Goal: Task Accomplishment & Management: Complete application form

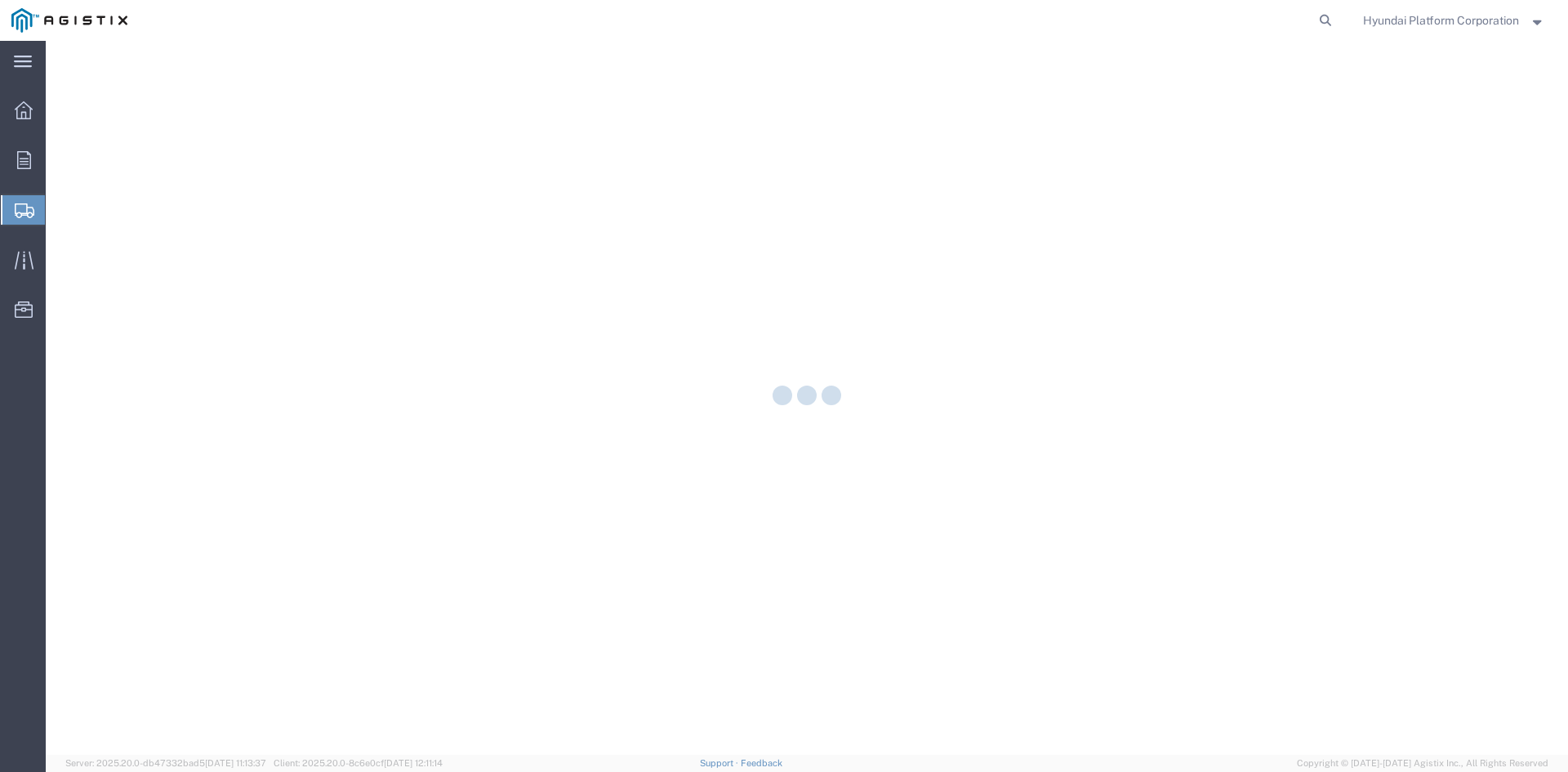
click at [102, 239] on div at bounding box center [807, 398] width 1522 height 714
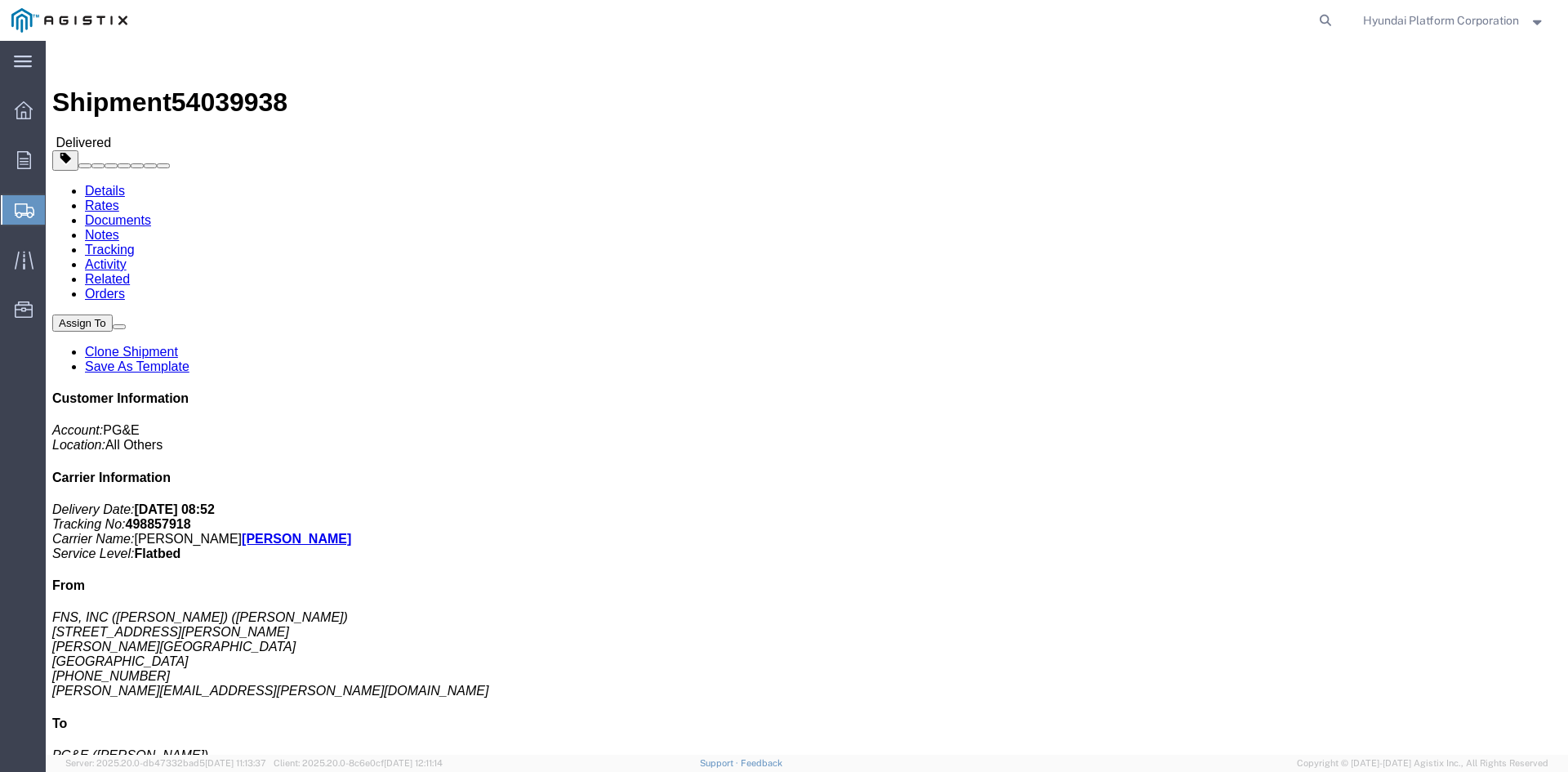
click at [0, 0] on span "Shipment Manager" at bounding box center [0, 0] width 0 height 0
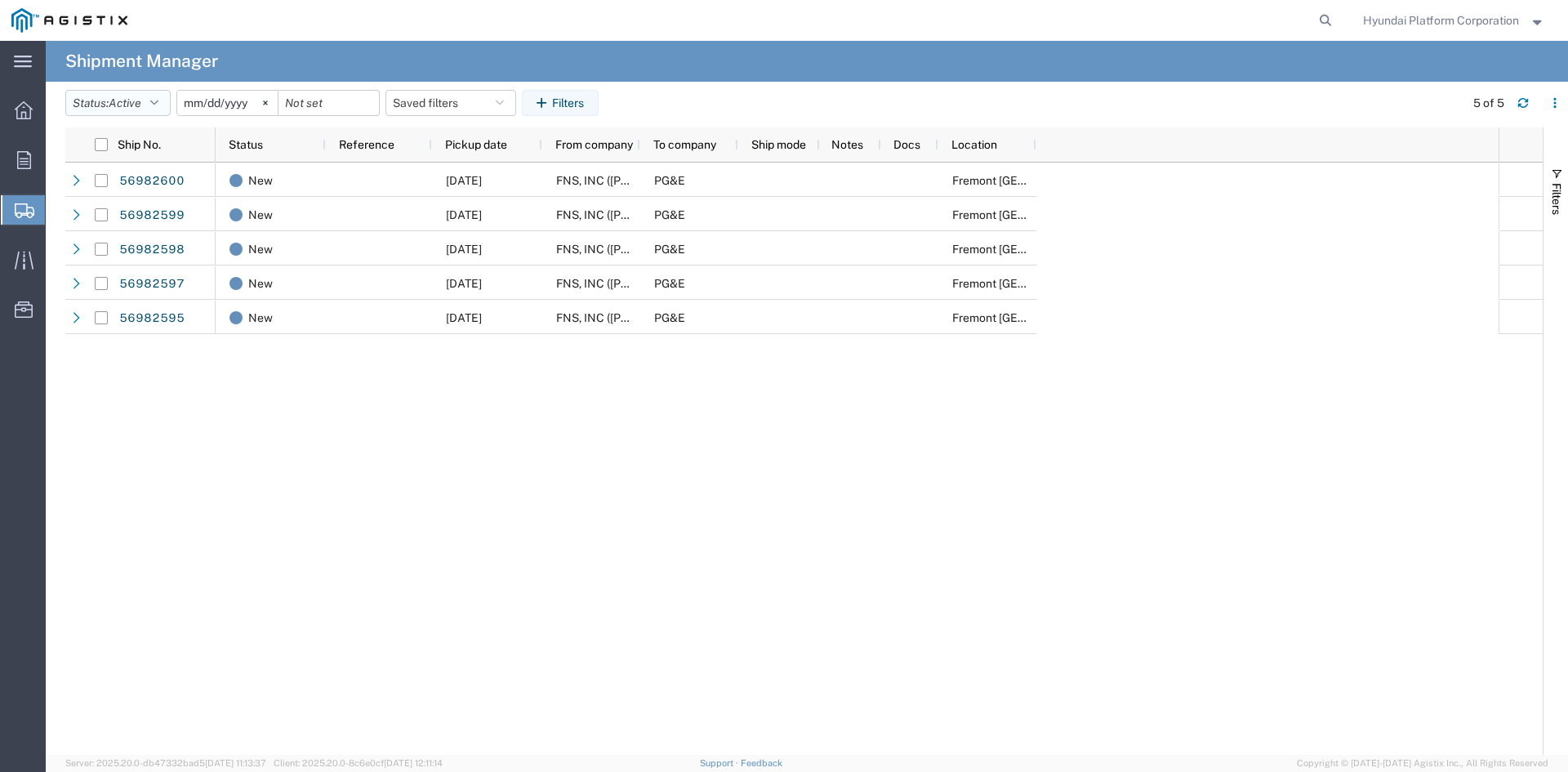
click at [150, 98] on button "Status: Active" at bounding box center [118, 102] width 106 height 26
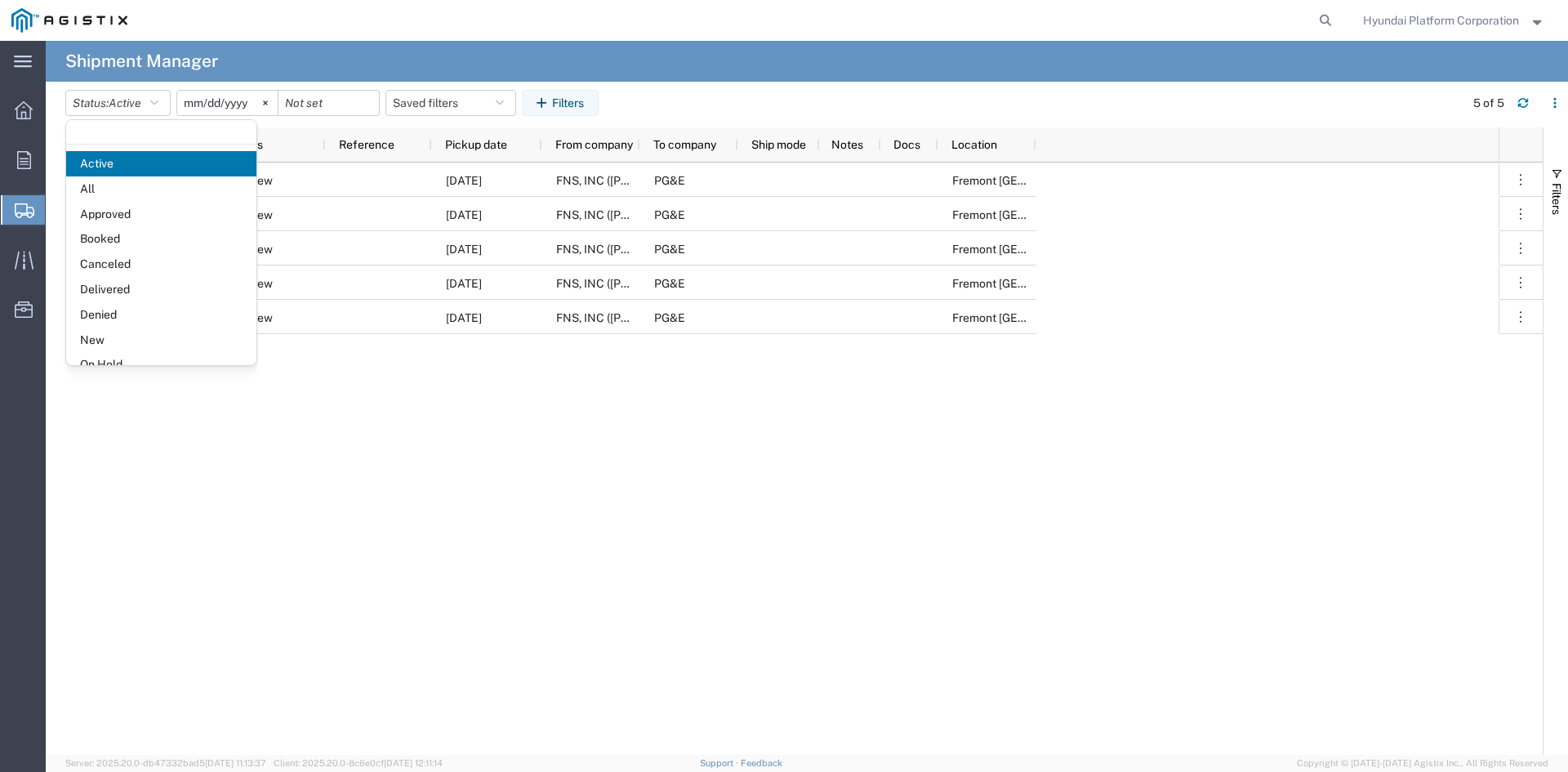
click at [348, 32] on div at bounding box center [738, 20] width 1200 height 41
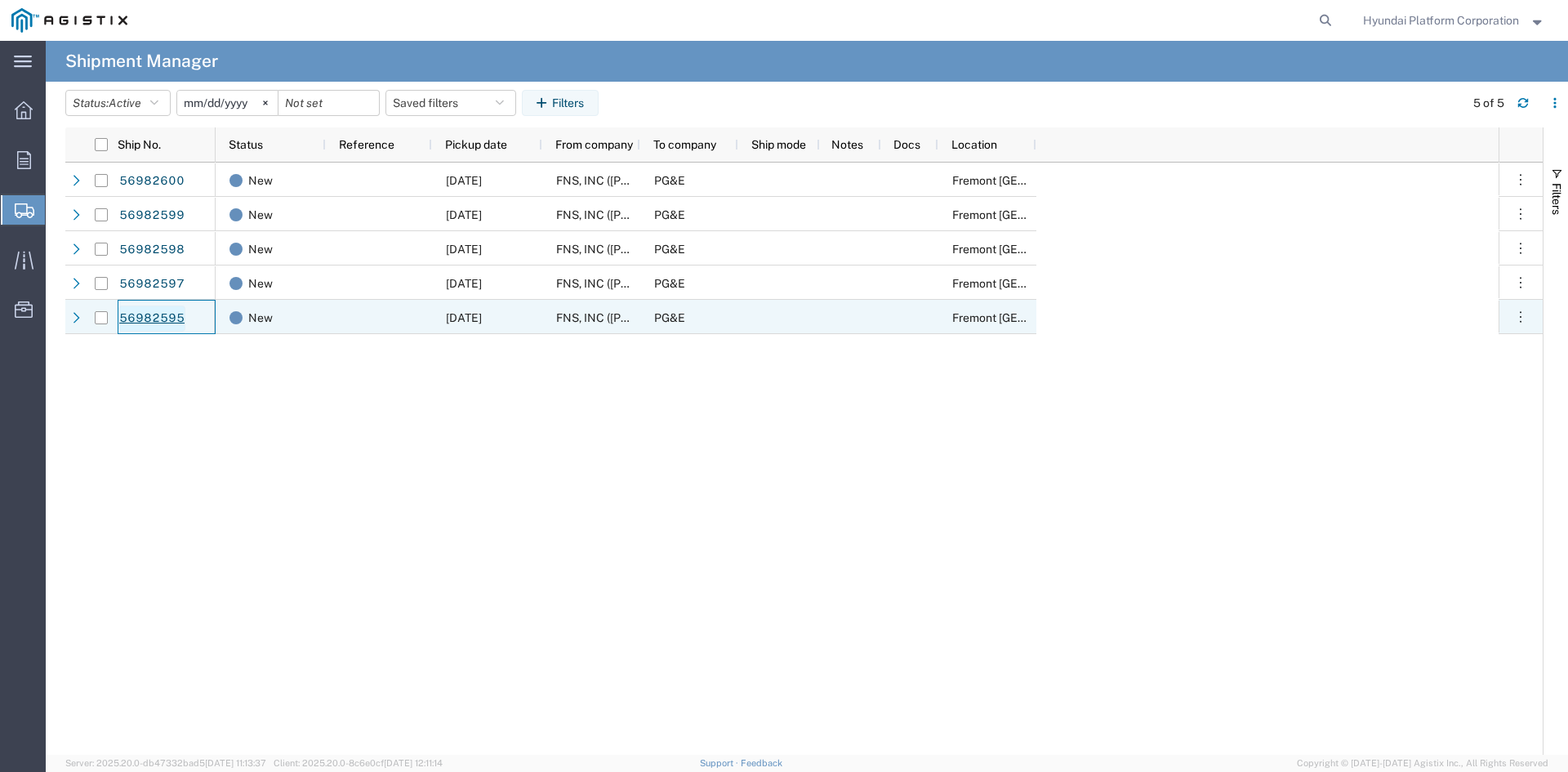
click at [136, 321] on link "56982595" at bounding box center [152, 319] width 67 height 26
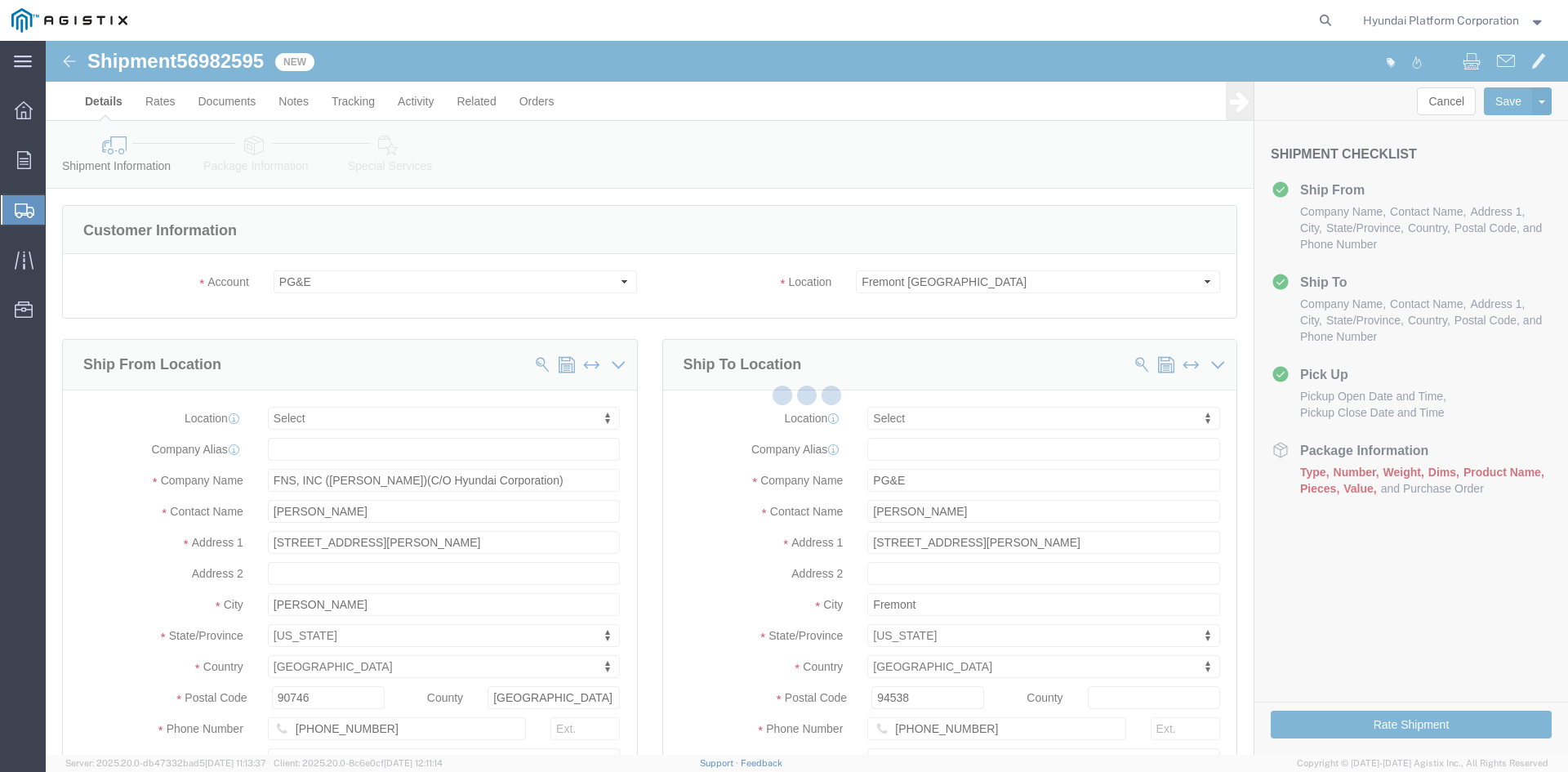
select select
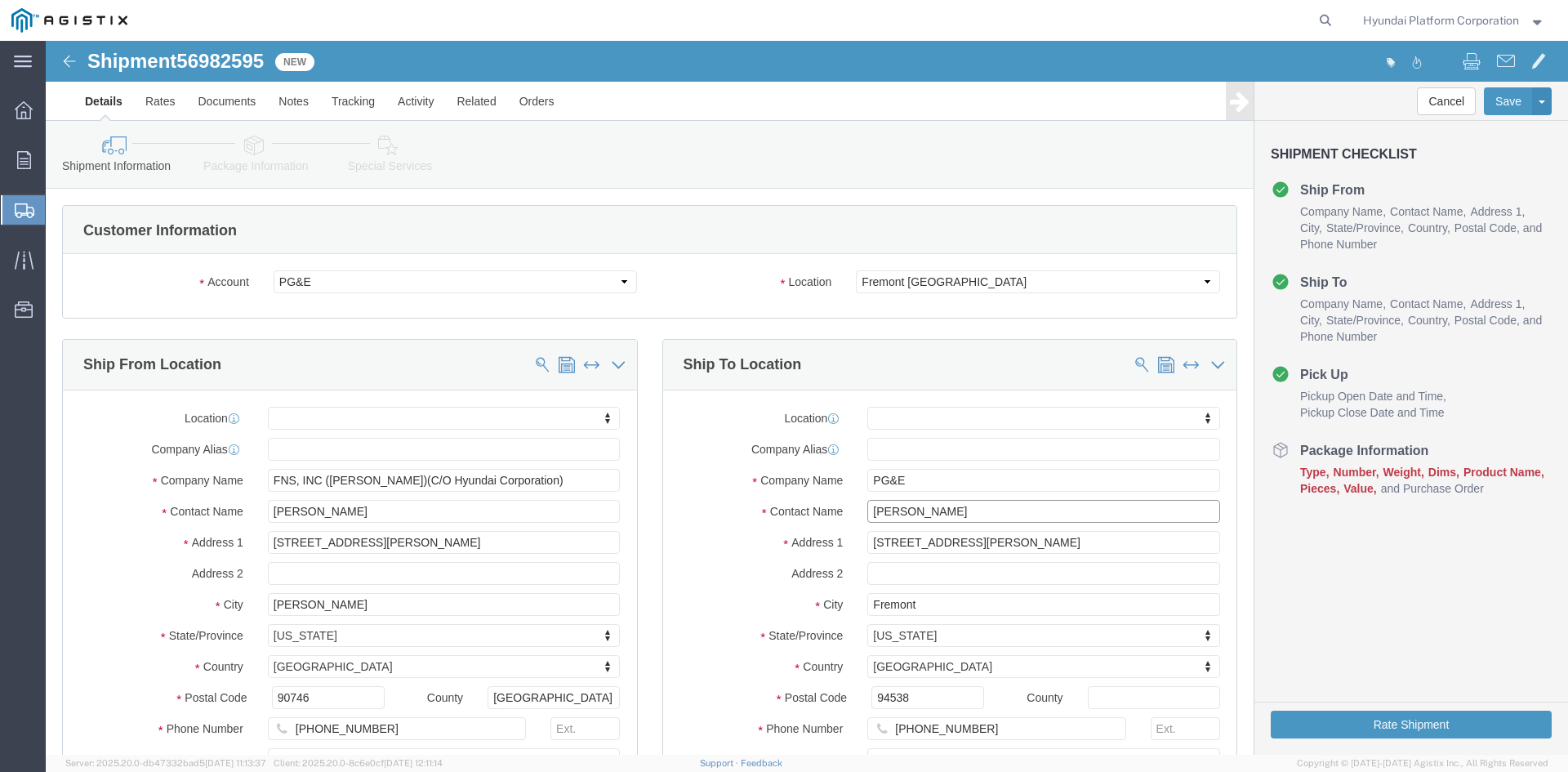
click input "[PERSON_NAME]"
type input "[PERSON_NAME]"
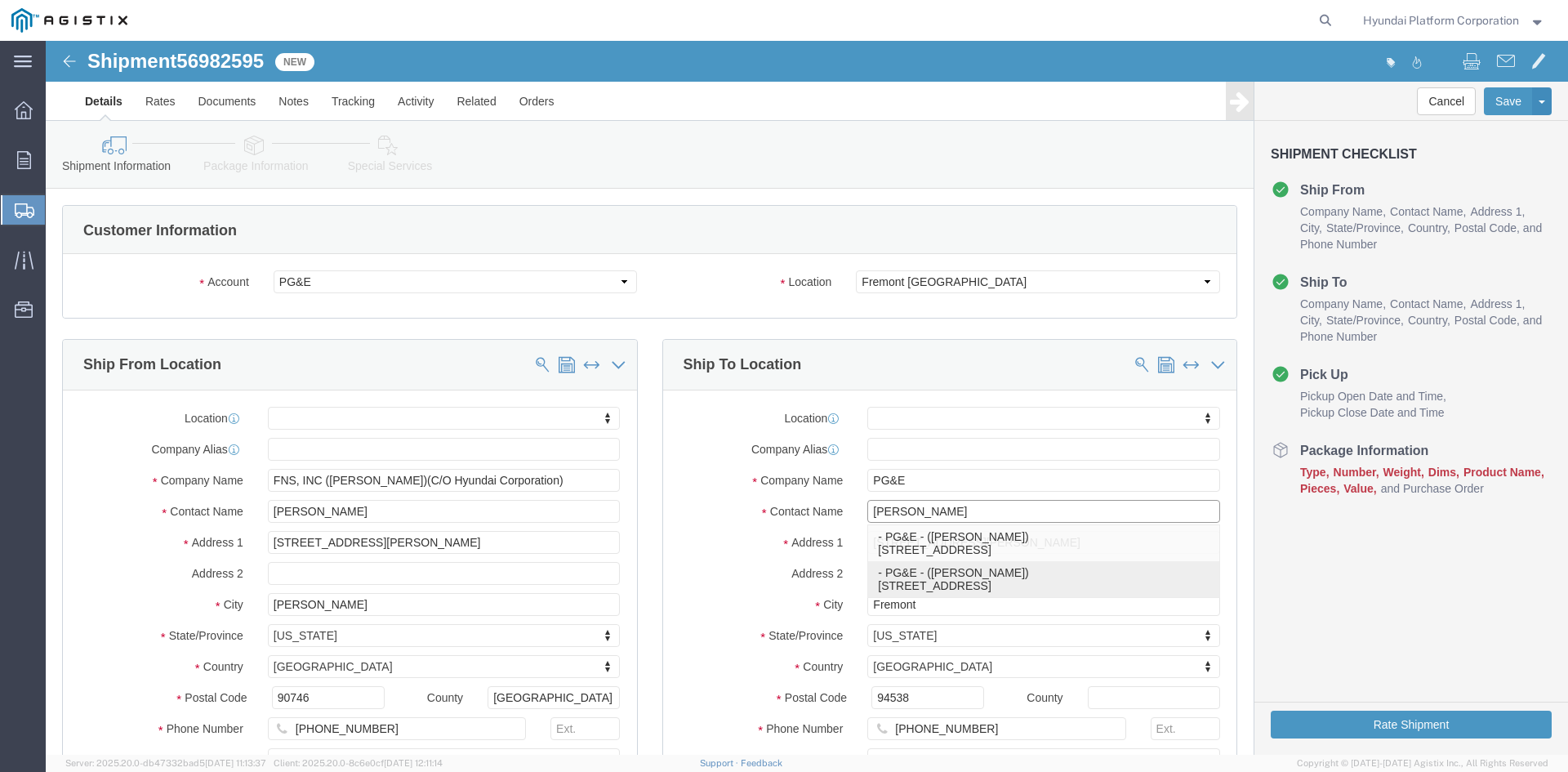
click p "- PG&E - ([PERSON_NAME]) [STREET_ADDRESS]"
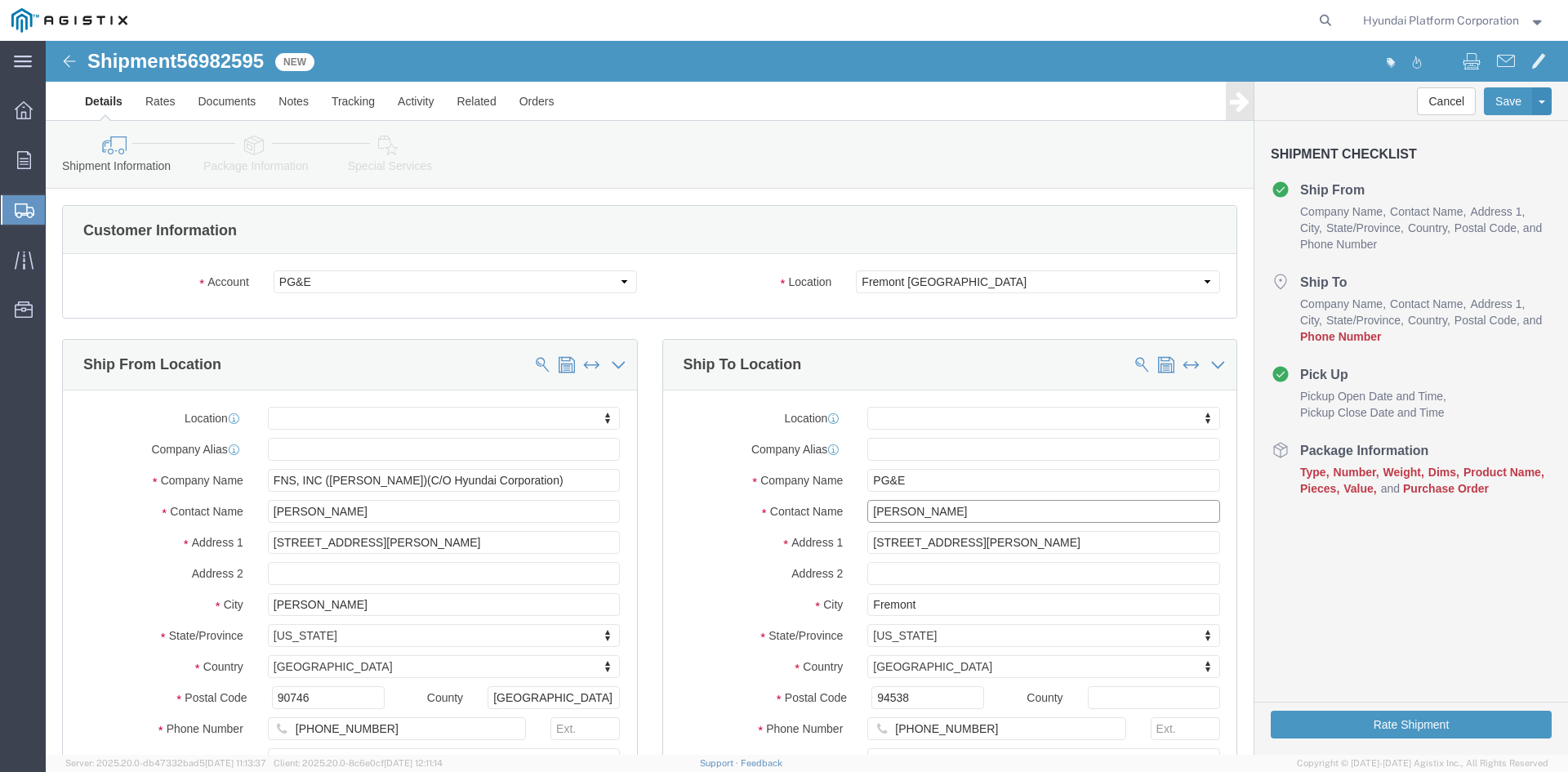
select select "CA"
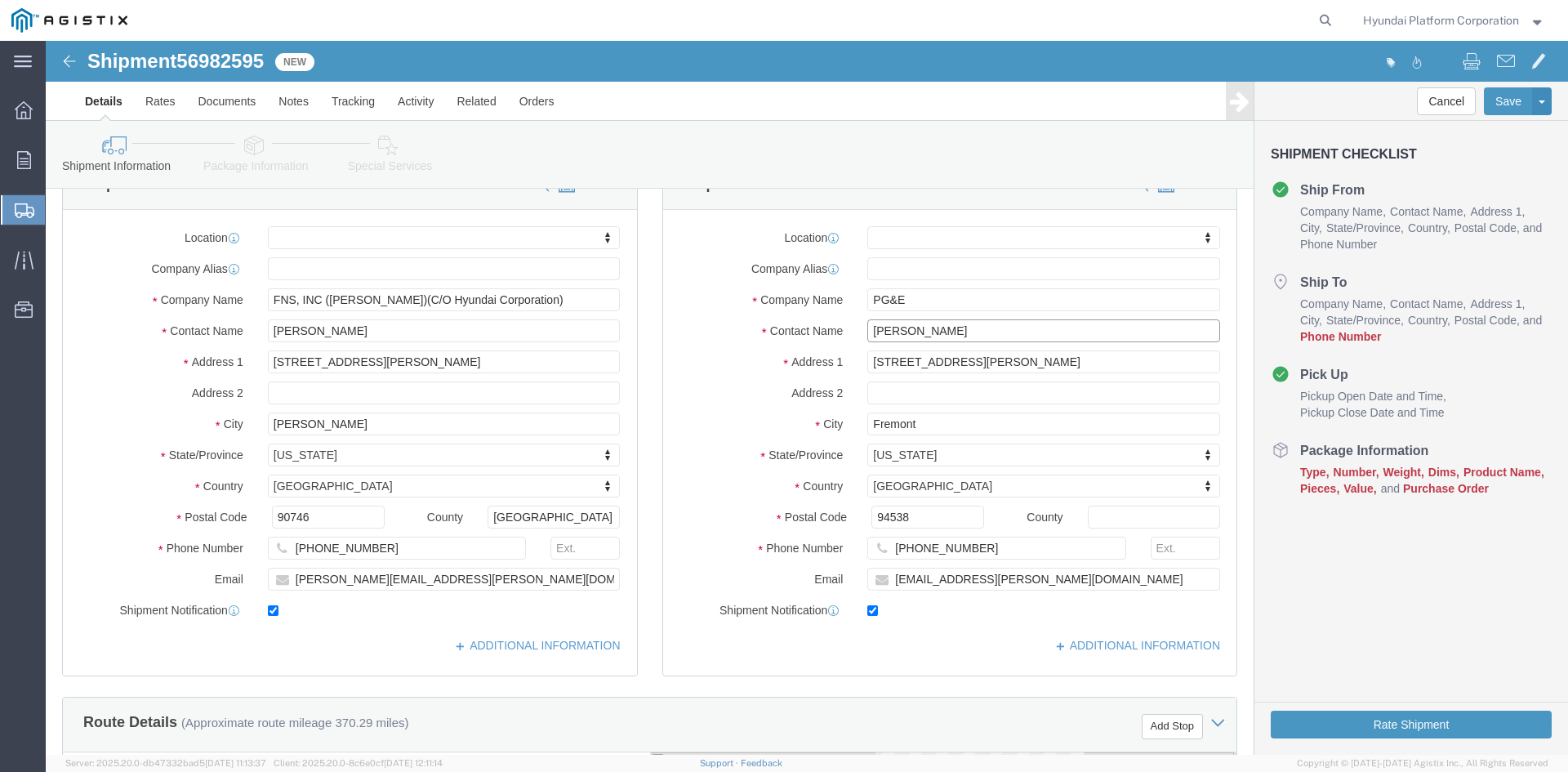
scroll to position [245, 0]
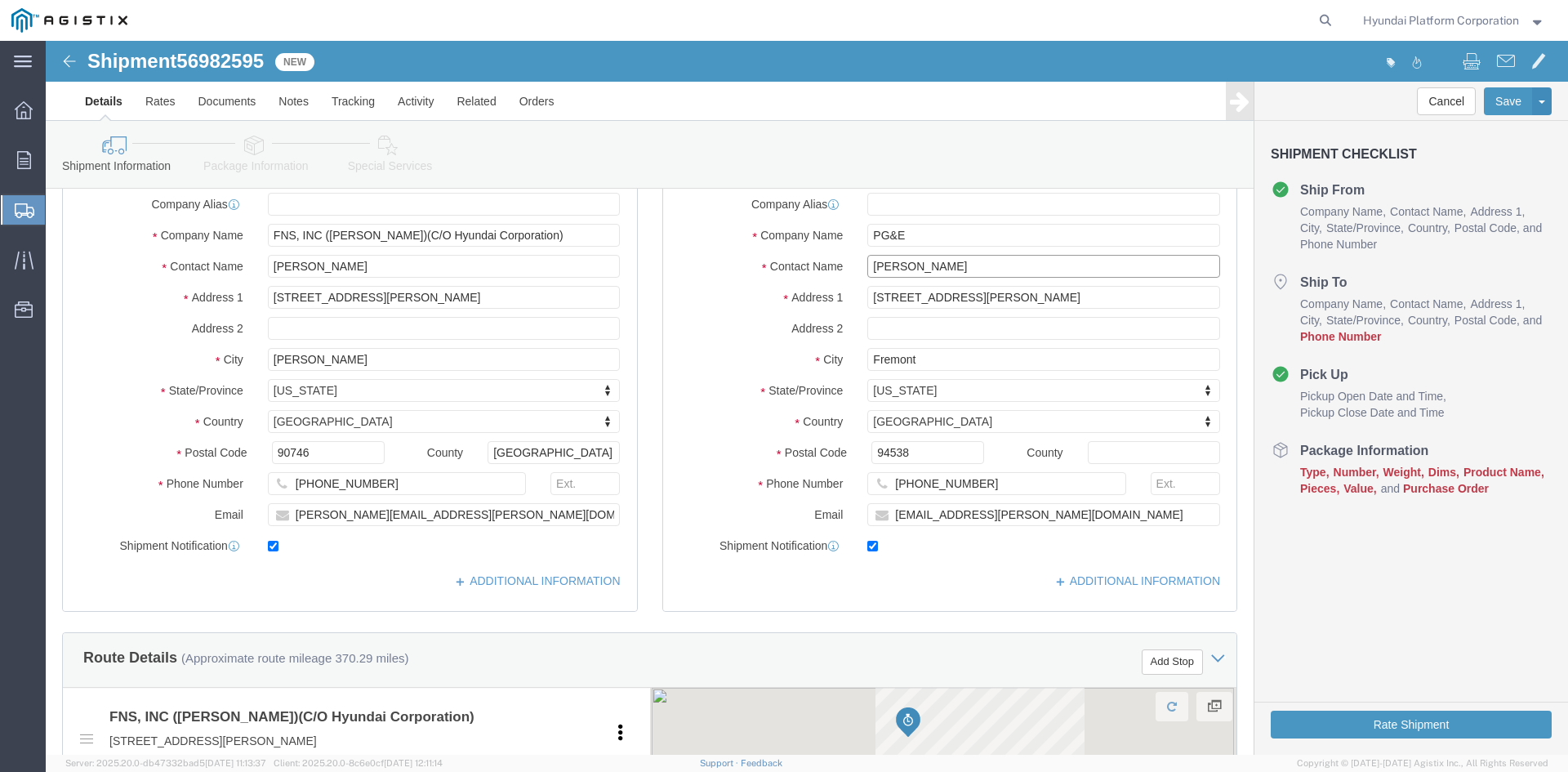
type input "[PERSON_NAME]"
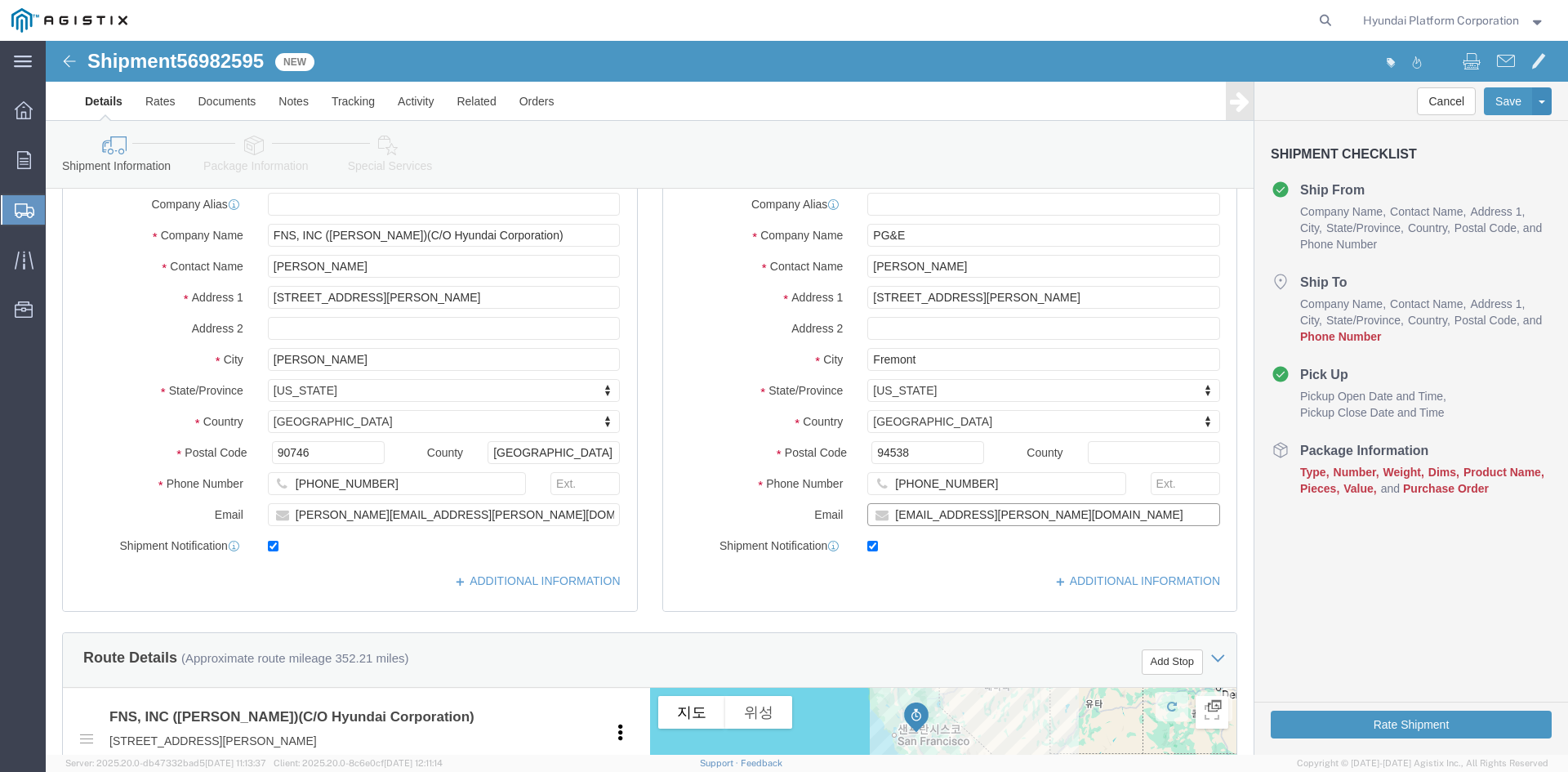
click input "[EMAIL_ADDRESS][PERSON_NAME][DOMAIN_NAME]"
paste input "[PERSON_NAME][EMAIL_ADDRESS][PERSON_NAME][DOMAIN_NAME]"
type input "[PERSON_NAME][EMAIL_ADDRESS][PERSON_NAME][DOMAIN_NAME]"
click input "[PHONE_NUMBER]"
paste input "[PHONE_NUMBER]"
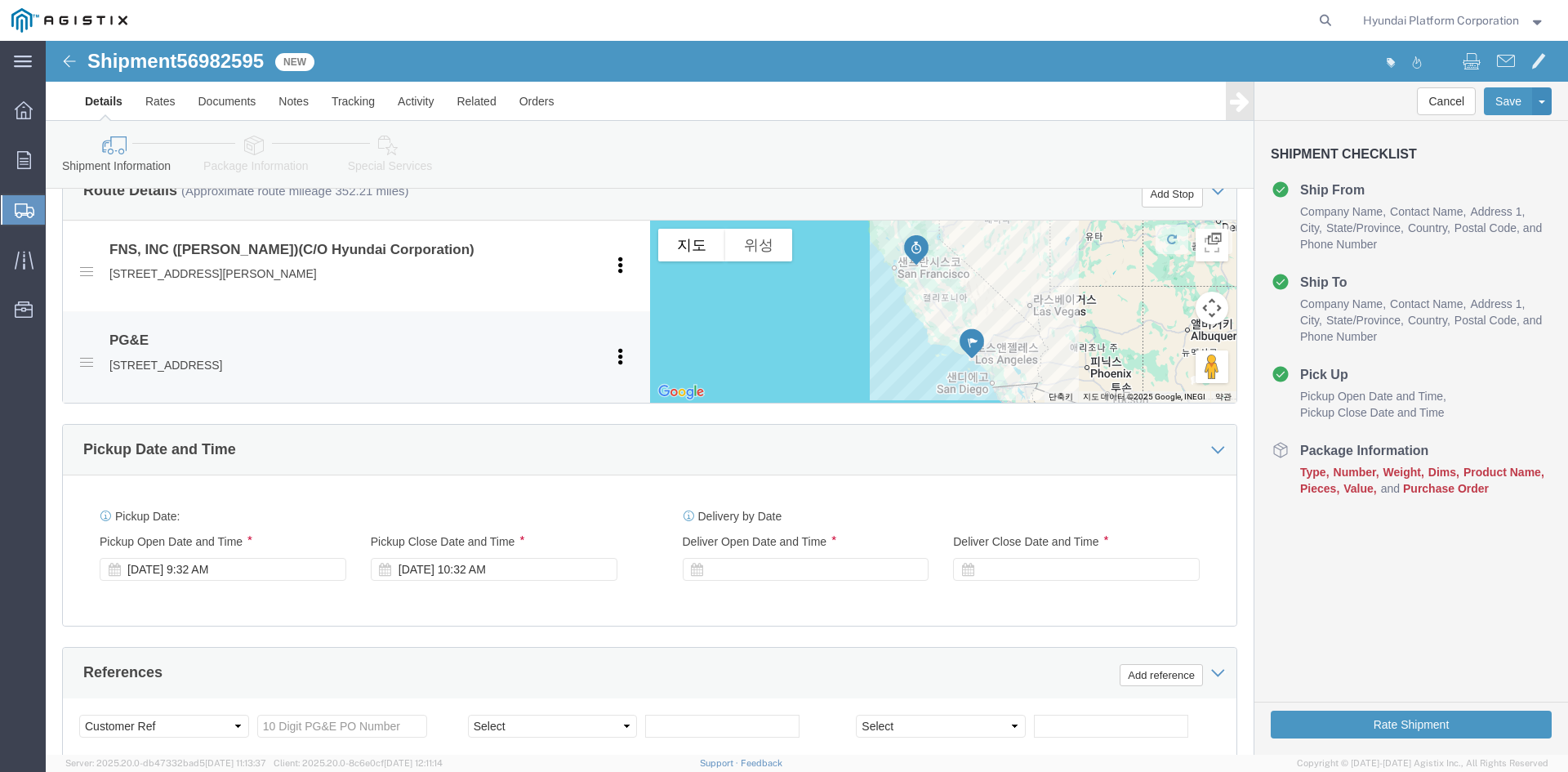
scroll to position [735, 0]
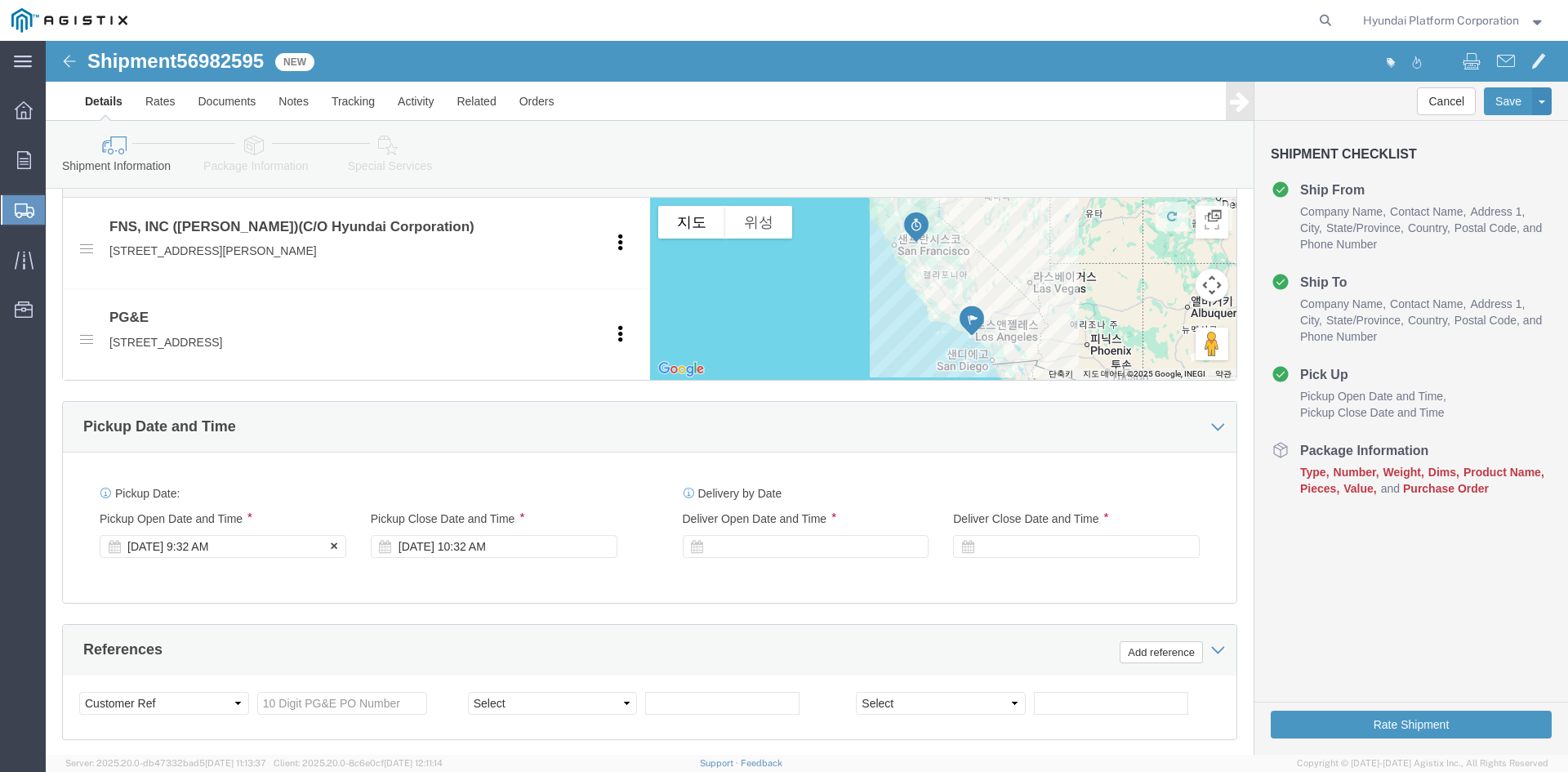
type input "[PHONE_NUMBER]"
click div "[DATE] 9:32 AM"
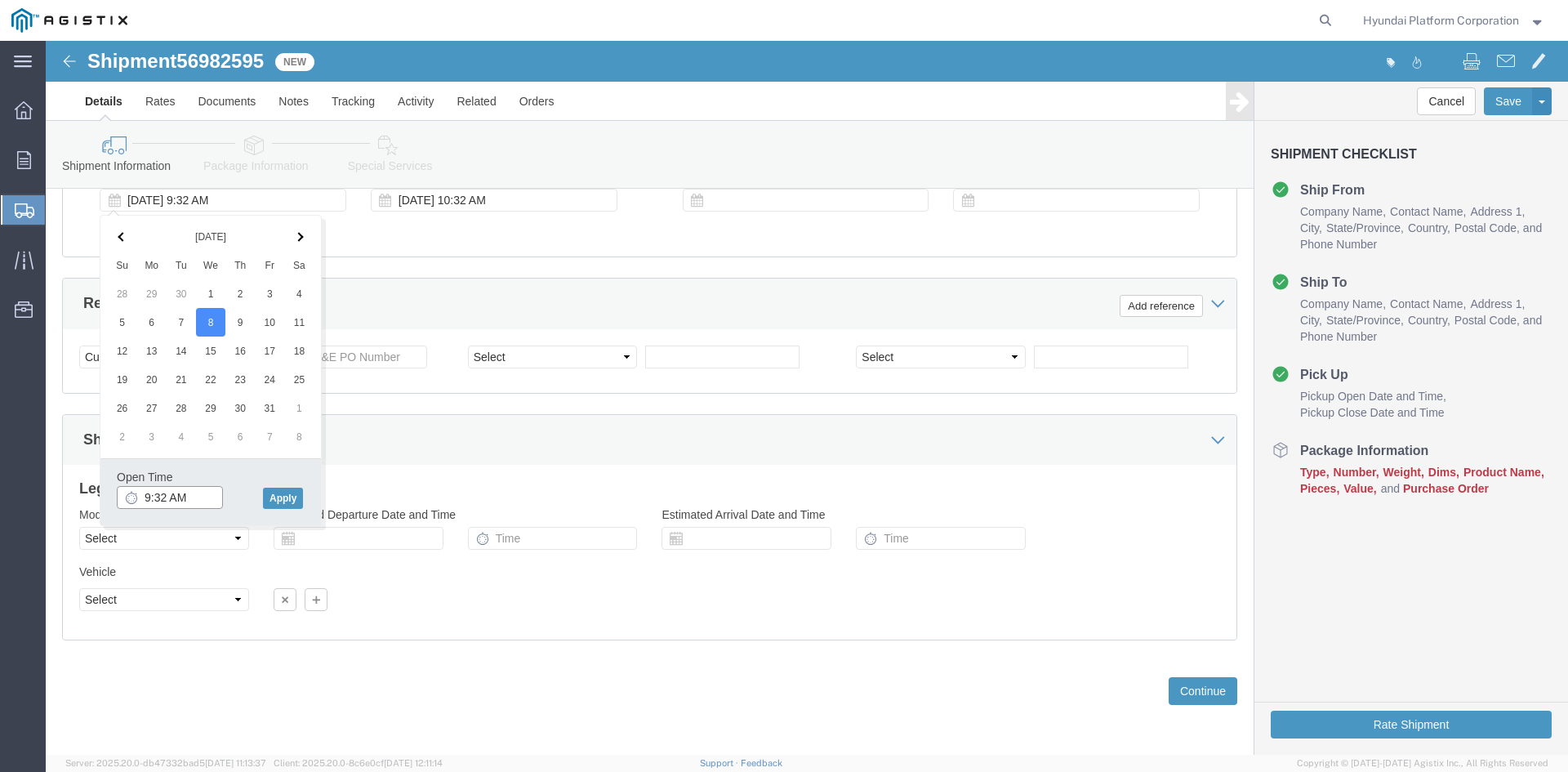
click input "9:32 AM"
click input "8:32 am"
type input "8:00 am"
click button "Apply"
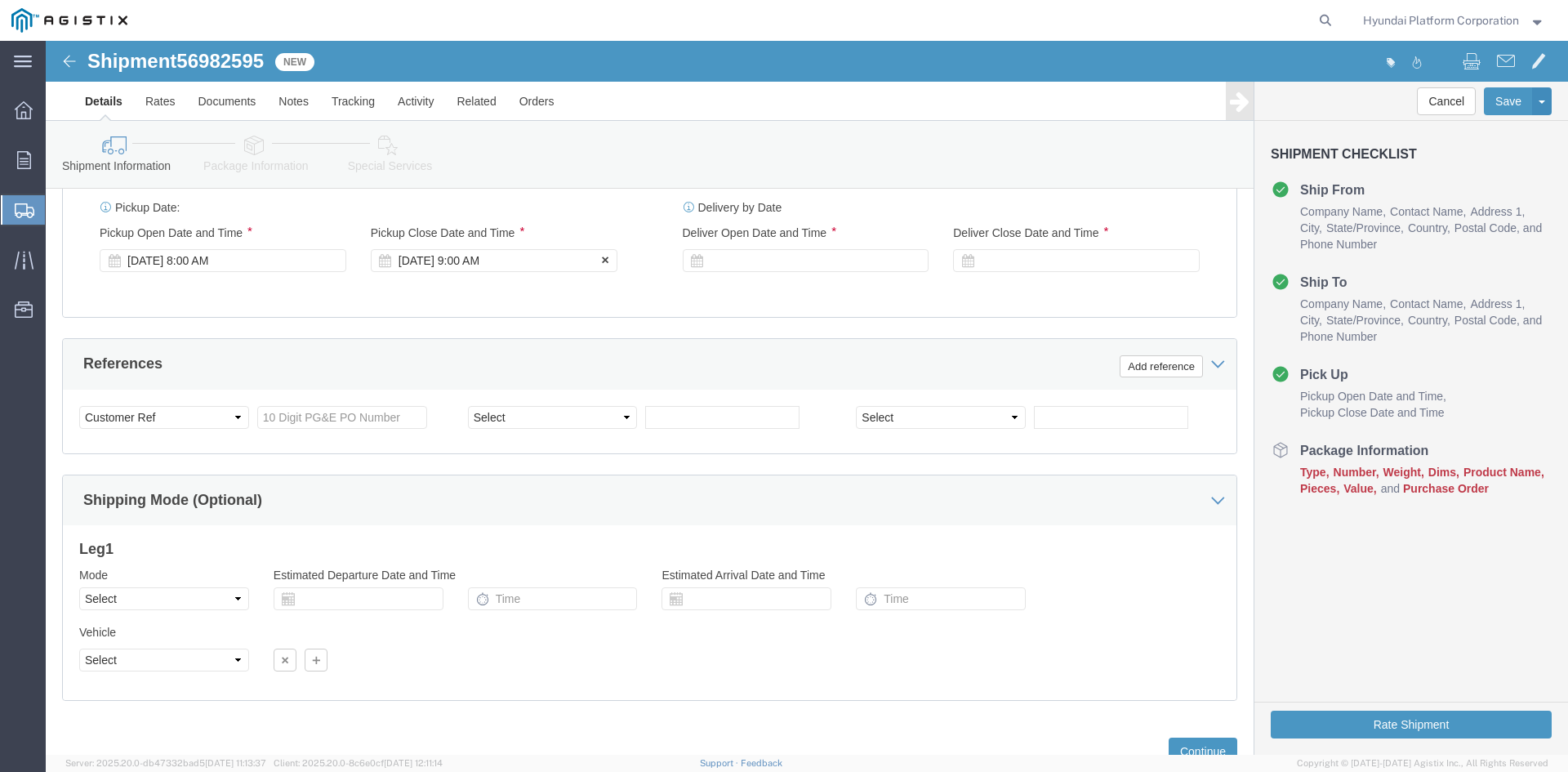
scroll to position [919, 0]
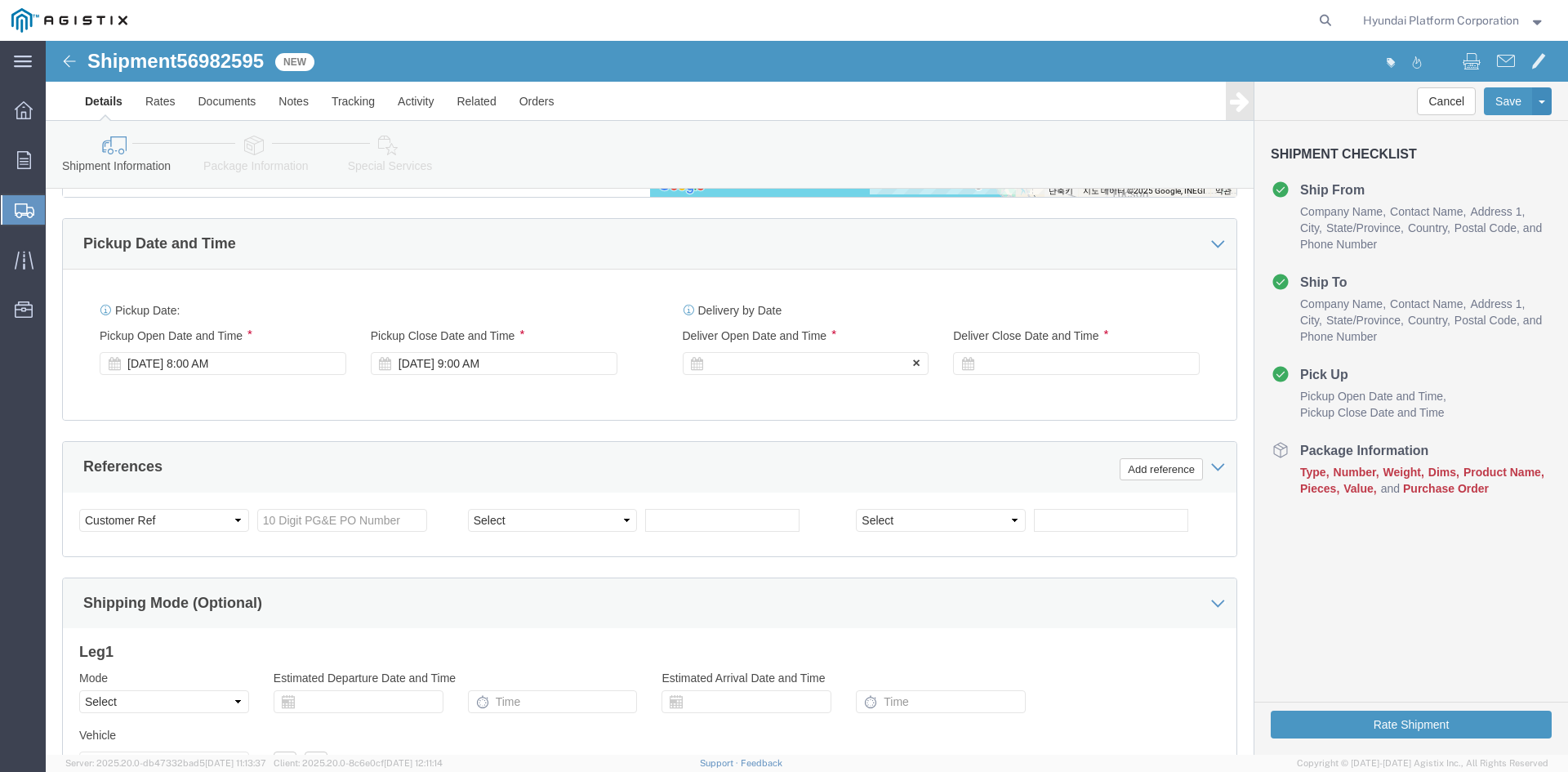
click div
click input "10:00 AM"
click input "1:00 AM"
click button "Apply"
click div
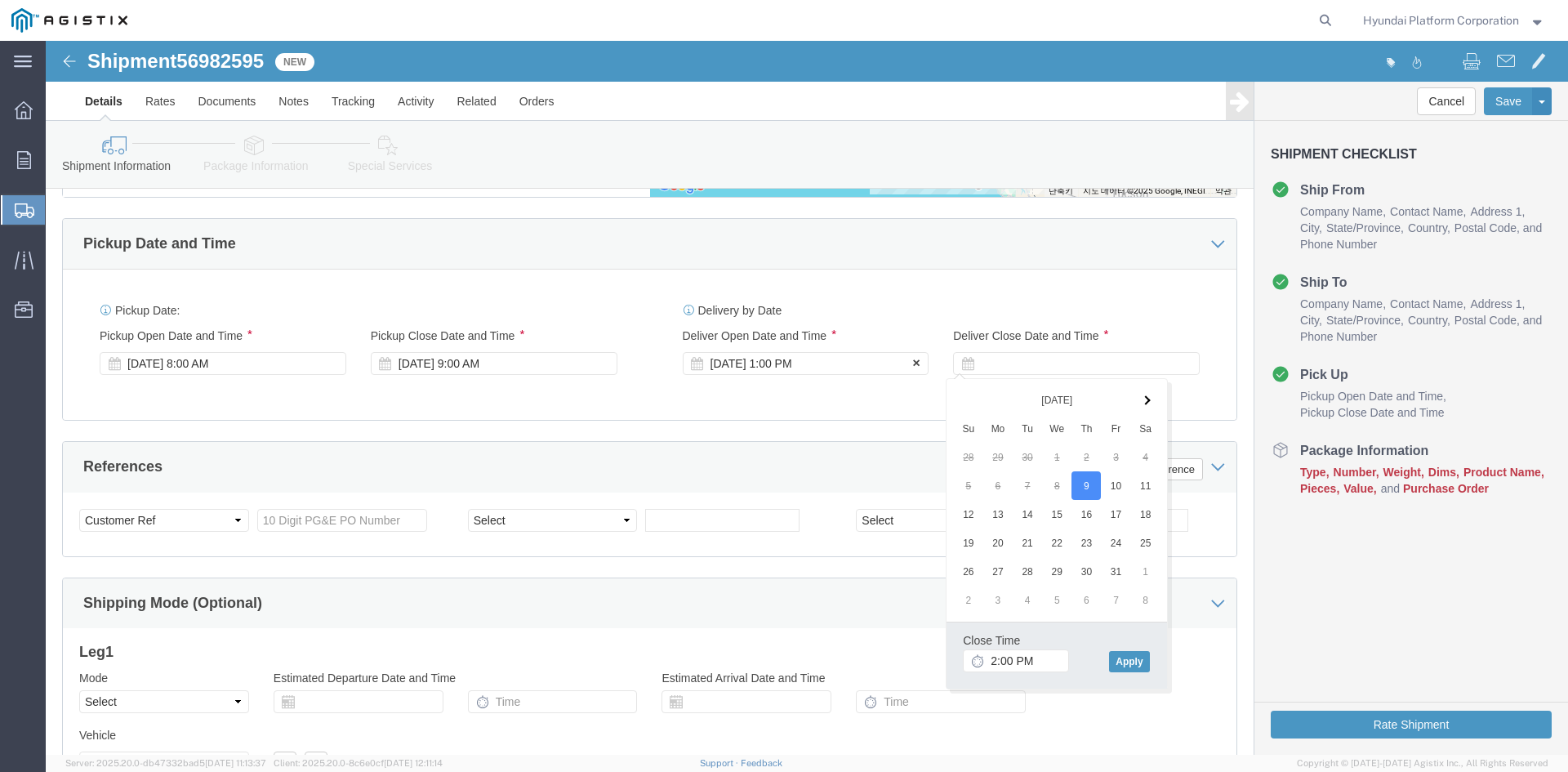
click div "[DATE] 1:00 PM"
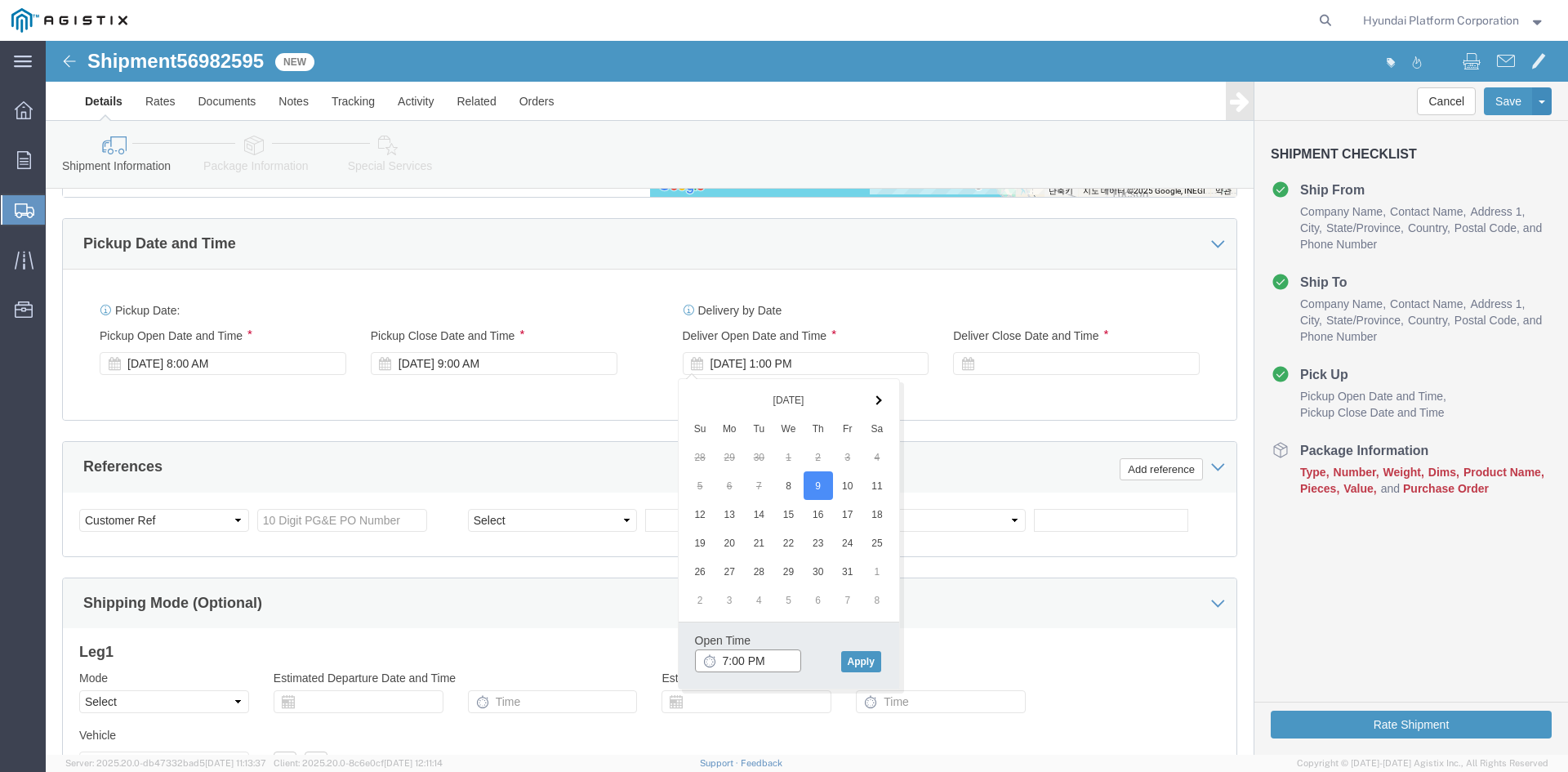
click input "7:00 PM"
click div "Open Time 7:00 am [DATE] 1:00 PM - [DATE] 1:00 PM Cancel Apply"
type input "7:00 AM"
click button "Apply"
click div
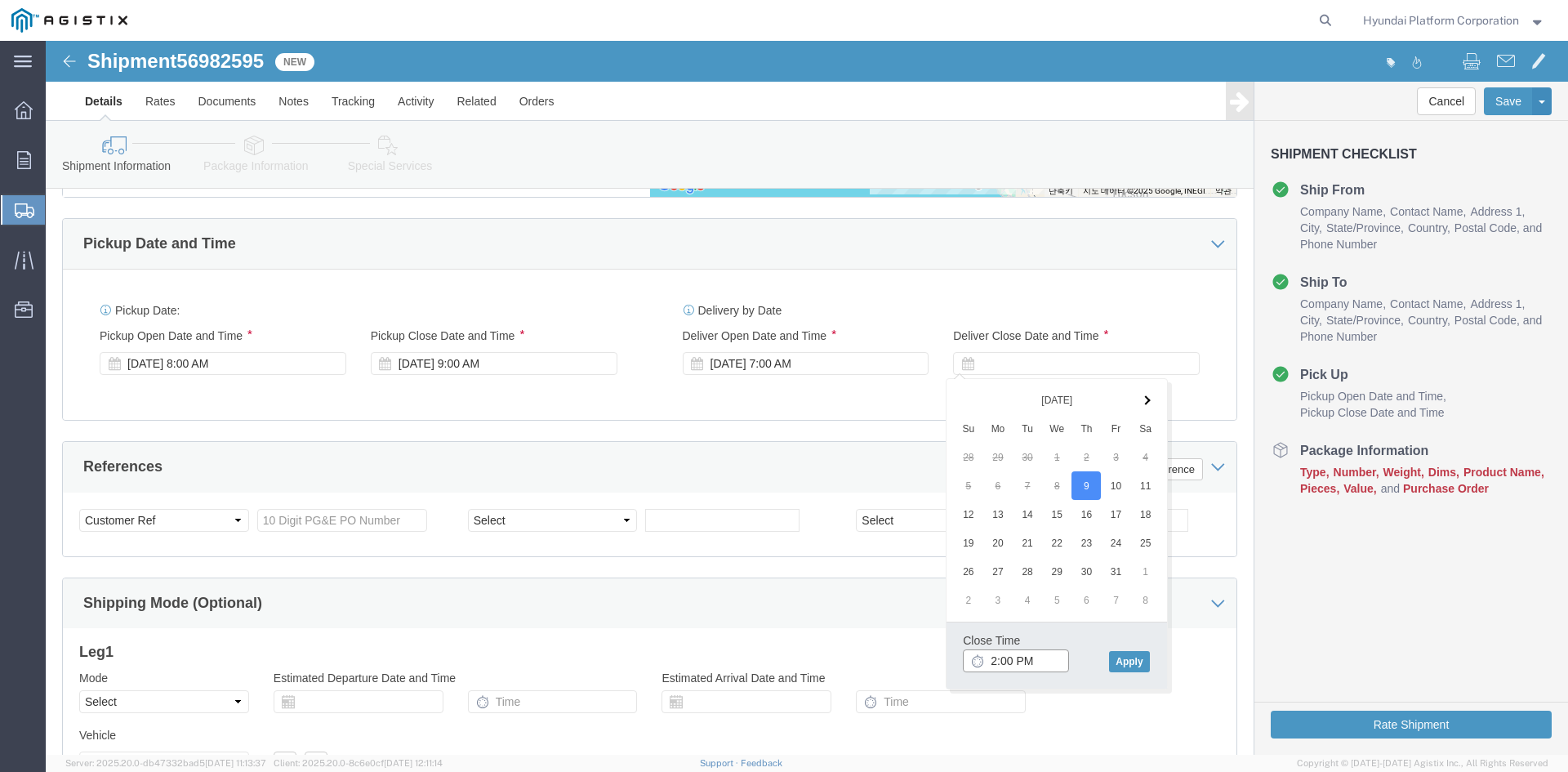
type input "1:00 PM"
click input "1:00 PM"
click button "Apply"
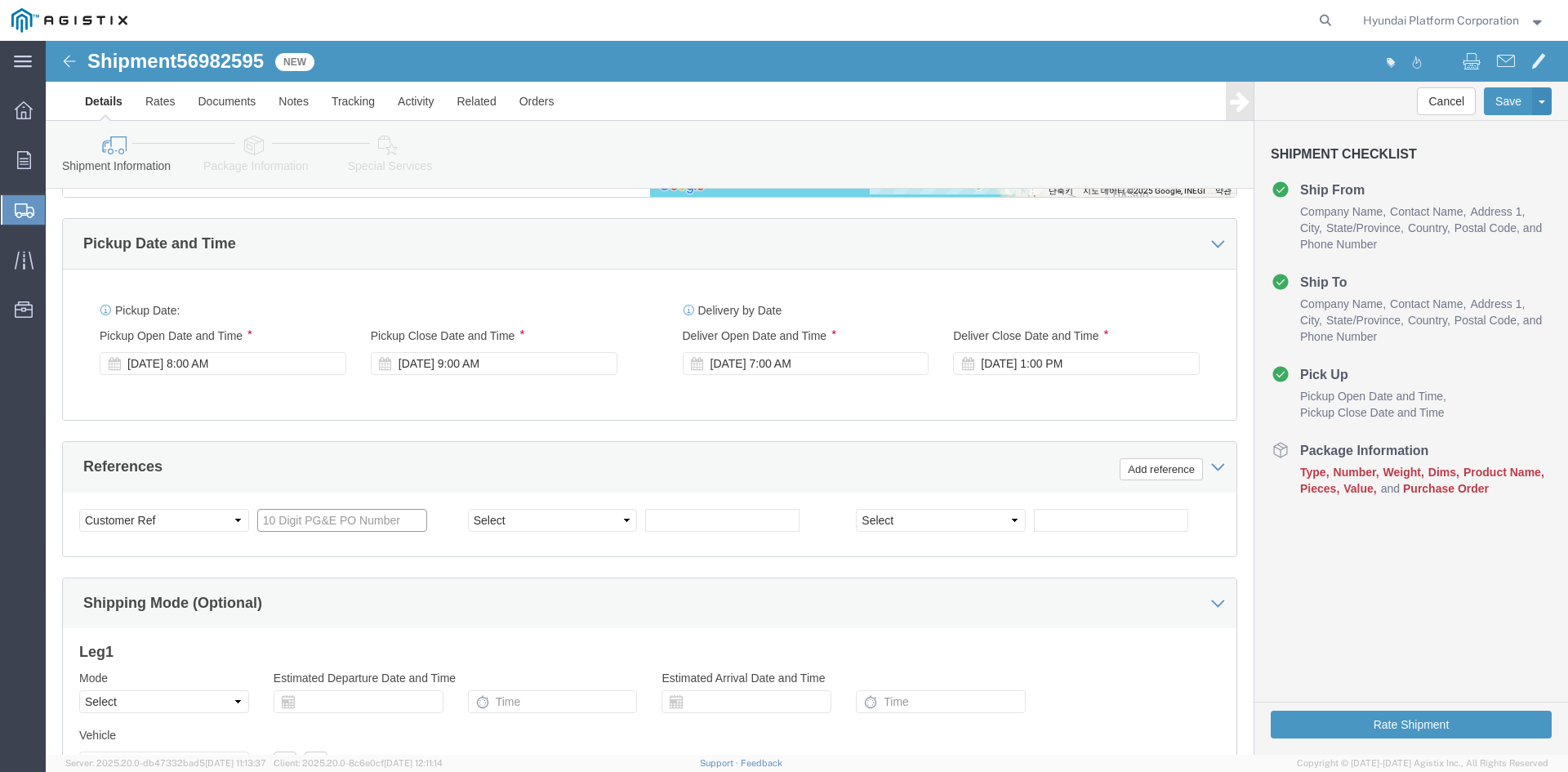
drag, startPoint x: 316, startPoint y: 487, endPoint x: 457, endPoint y: 100, distance: 411.9
click input "text"
paste input "3501389227"
type input "3501389227"
click input "text"
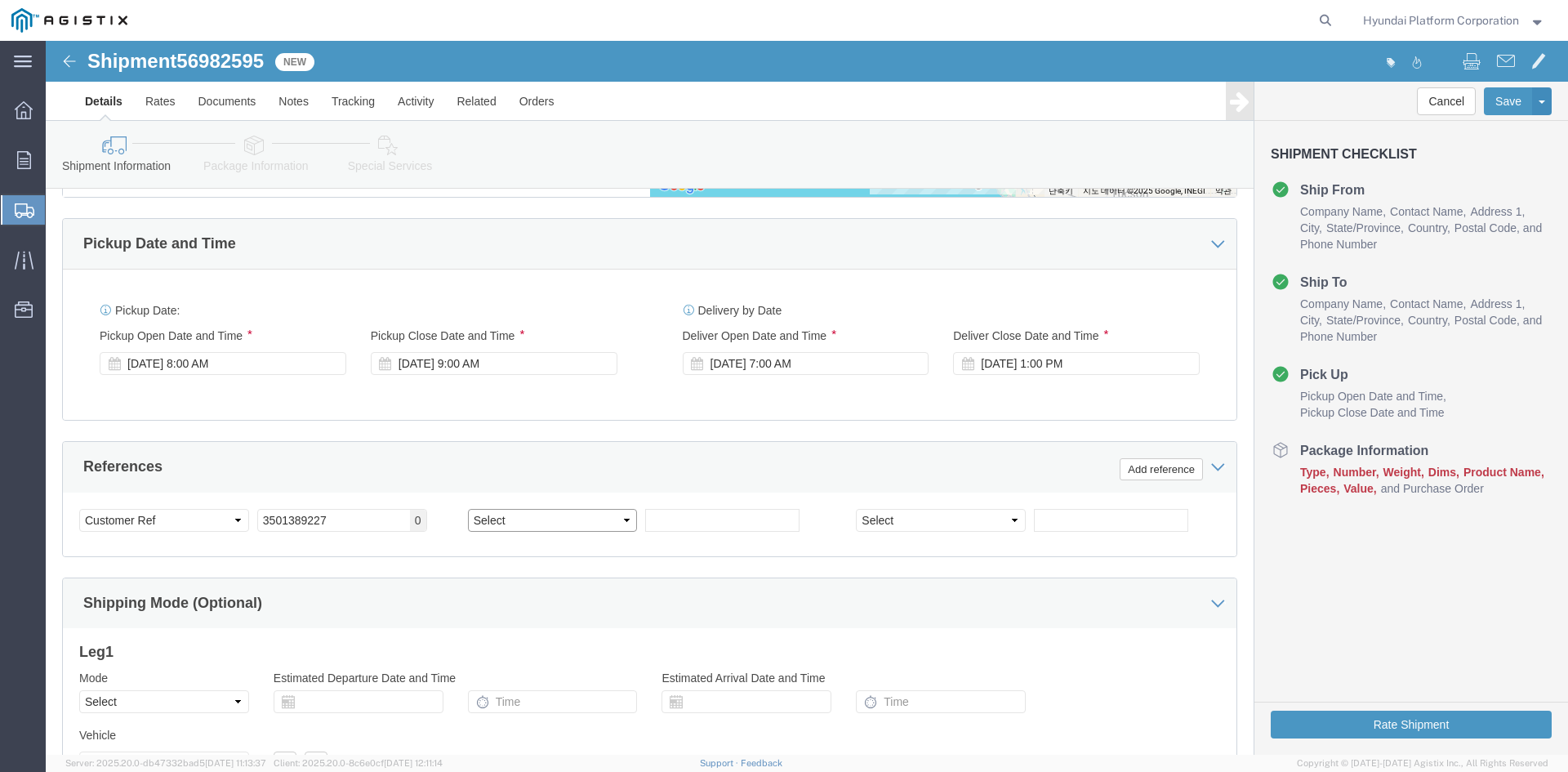
click select "Select Account Type Activity ID Airline Appointment Number ASN Batch Request # …"
select select "PURCHORD"
click select "Select Account Type Activity ID Airline Appointment Number ASN Batch Request # …"
click input "text"
paste input "3501389226"
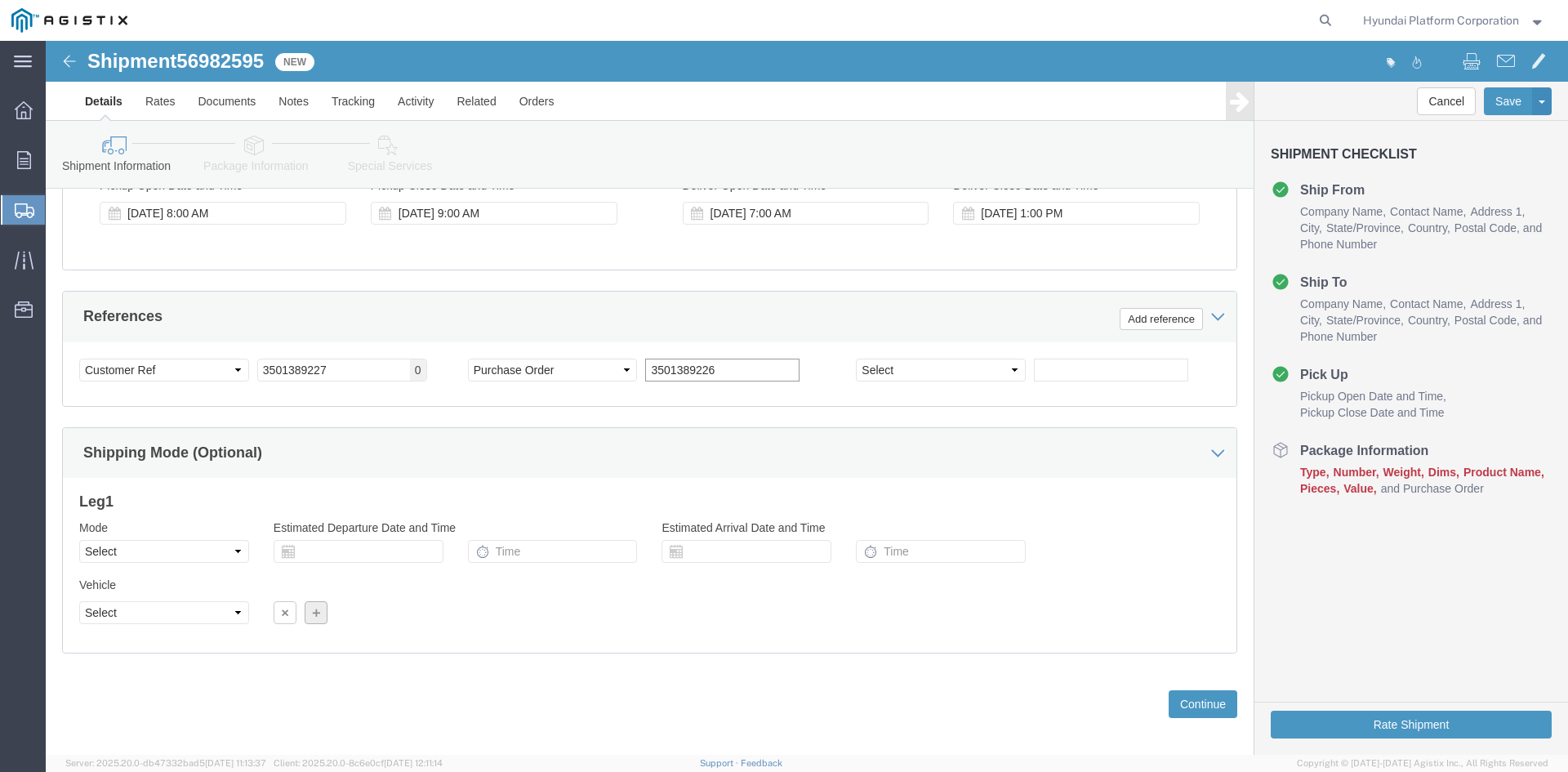
scroll to position [1082, 0]
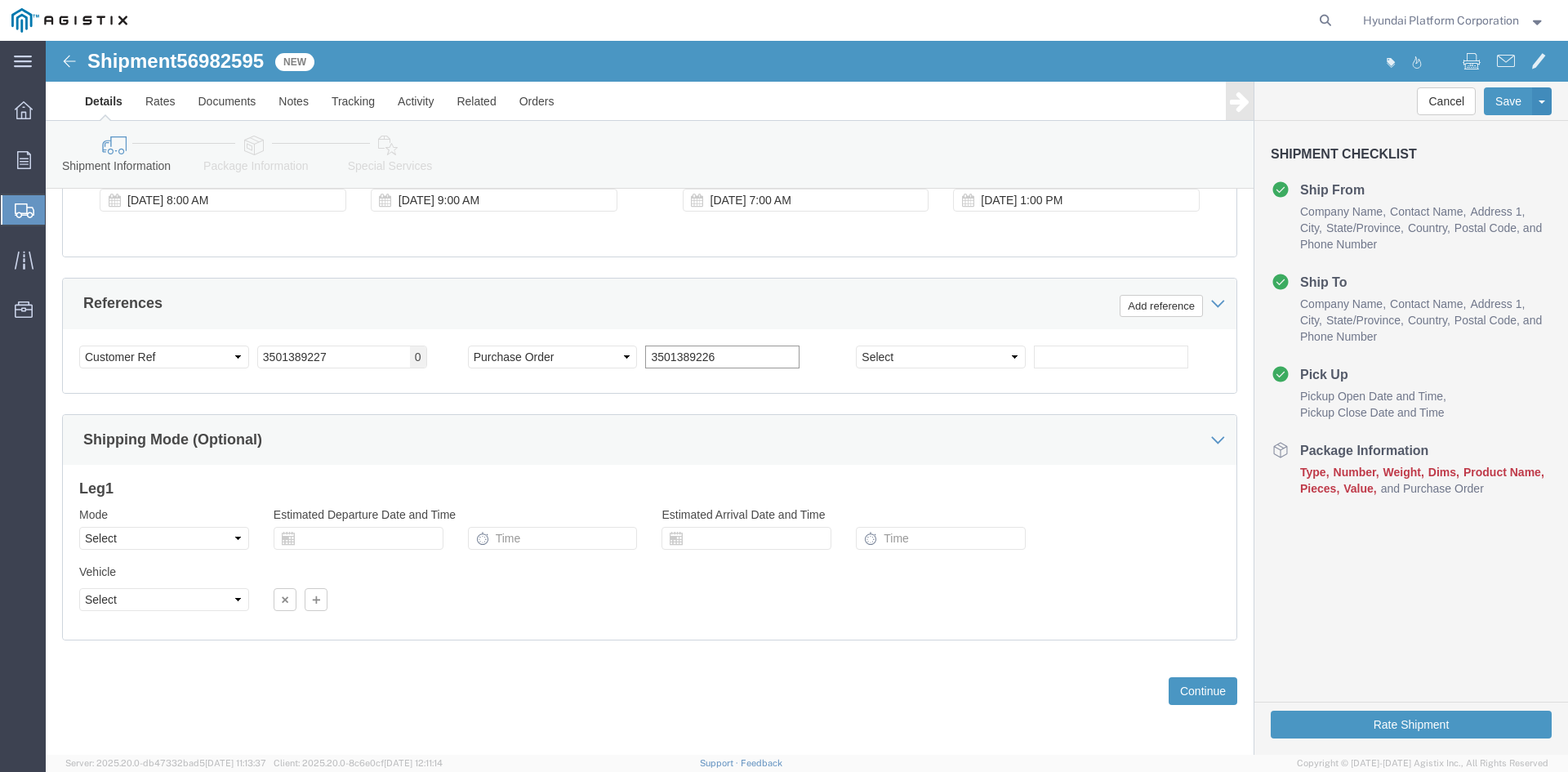
type input "3501389226"
click div "Mode Select Air Less than Truckload Multi-Leg Ocean Freight Rail Small Parcel T…"
click select "Select Air Less than Truckload Multi-Leg Ocean Freight Rail Small Parcel Truckl…"
select select "TL"
click select "Select Air Less than Truckload Multi-Leg Ocean Freight Rail Small Parcel Truckl…"
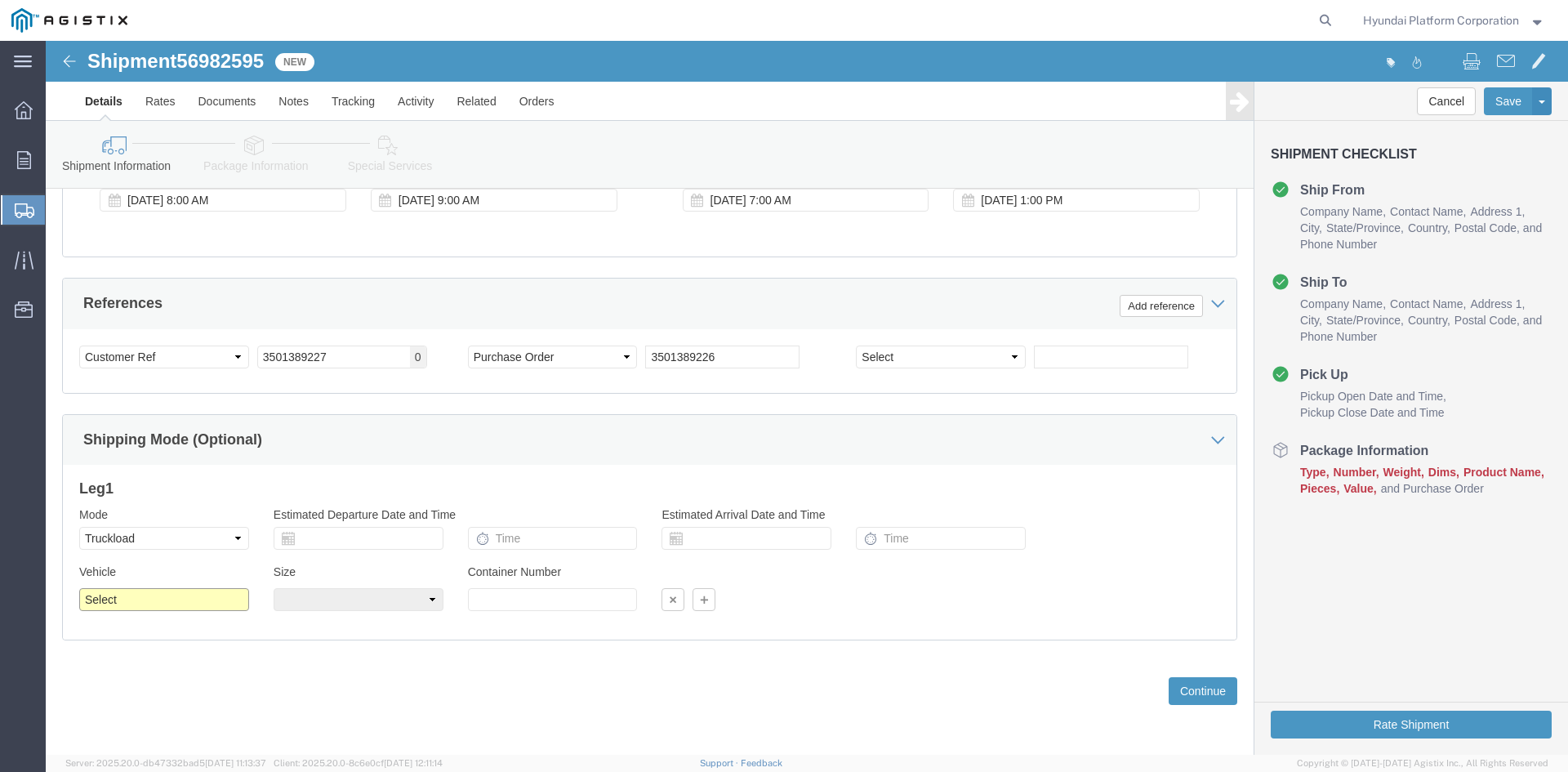
click select "Select 1-Ton (PSS) 10 Wheel 10 Yard Dump Truck 20 Yard Dump Truck Bobtail Botto…"
select select "FLBD"
click select "Select 1-Ton (PSS) 10 Wheel 10 Yard Dump Truck 20 Yard Dump Truck Bobtail Botto…"
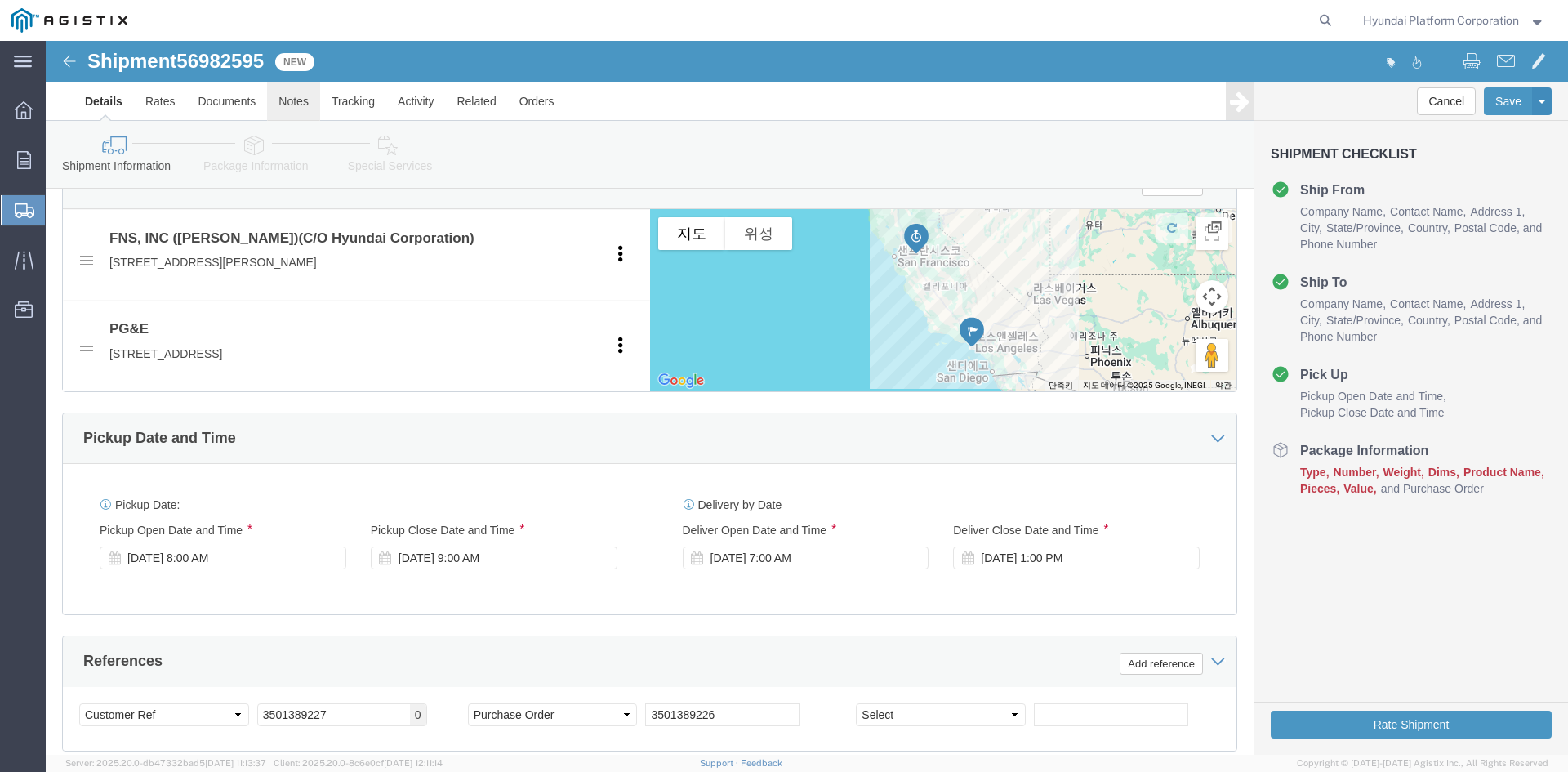
scroll to position [673, 0]
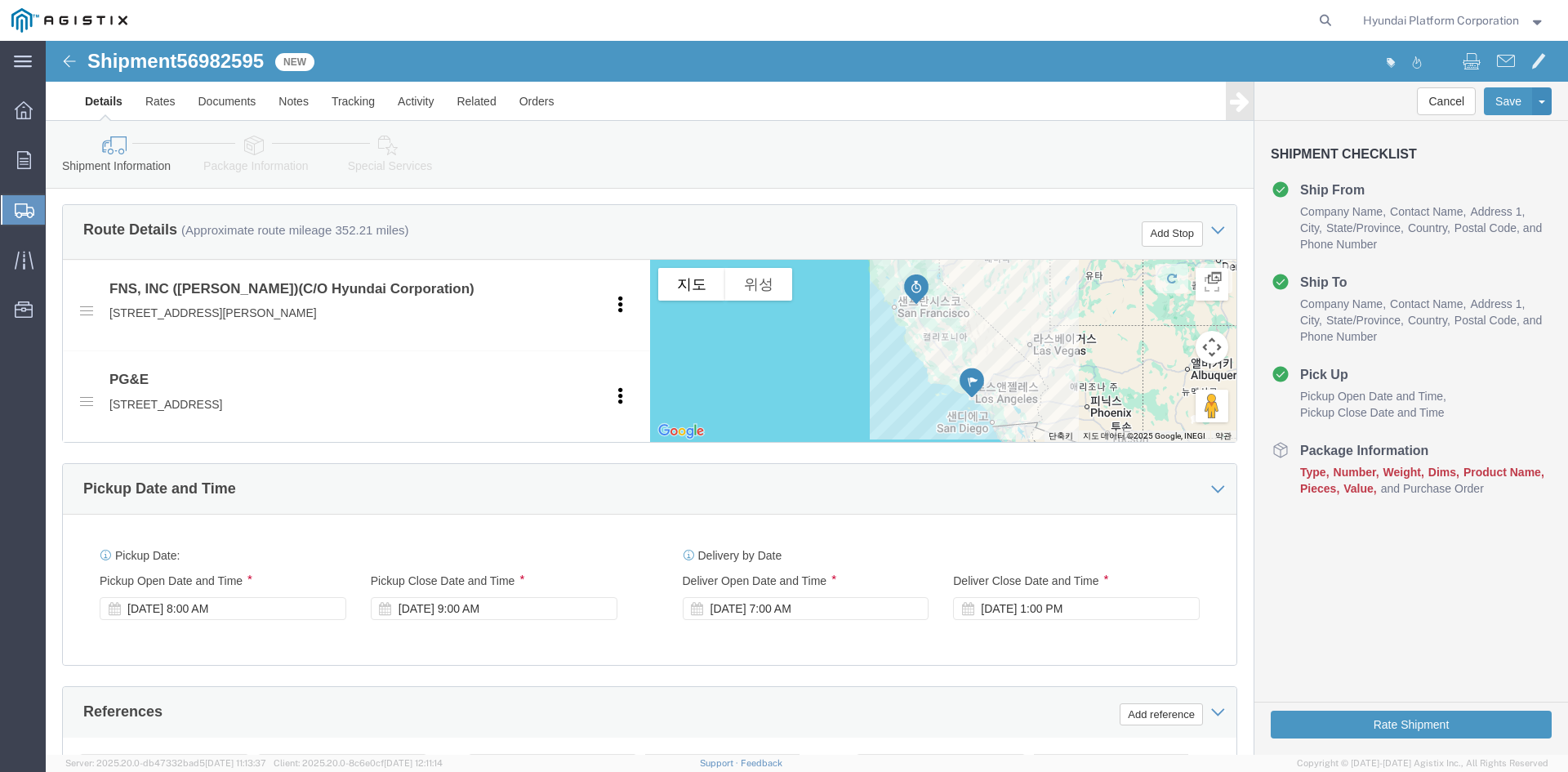
click icon
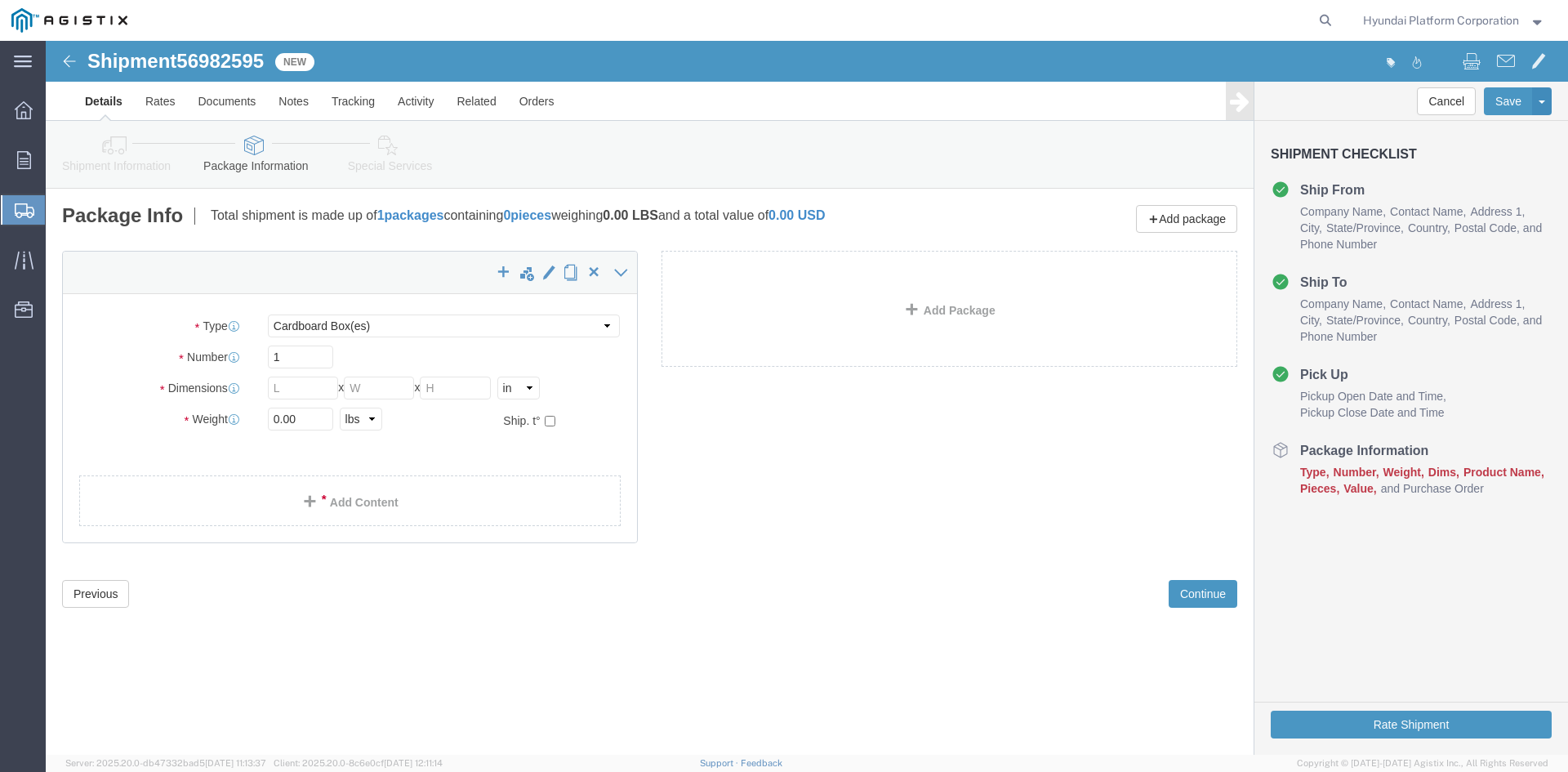
click div "Package Type Select Bulk Bundle(s) Cardboard Box(es) Carton(s) Crate(s) Drum(s)…"
click select "Select Bulk Bundle(s) Cardboard Box(es) Carton(s) Crate(s) Drum(s) (Fiberboard)…"
select select "PSNS"
click select "Select Bulk Bundle(s) Cardboard Box(es) Carton(s) Crate(s) Drum(s) (Fiberboard)…"
click input "1"
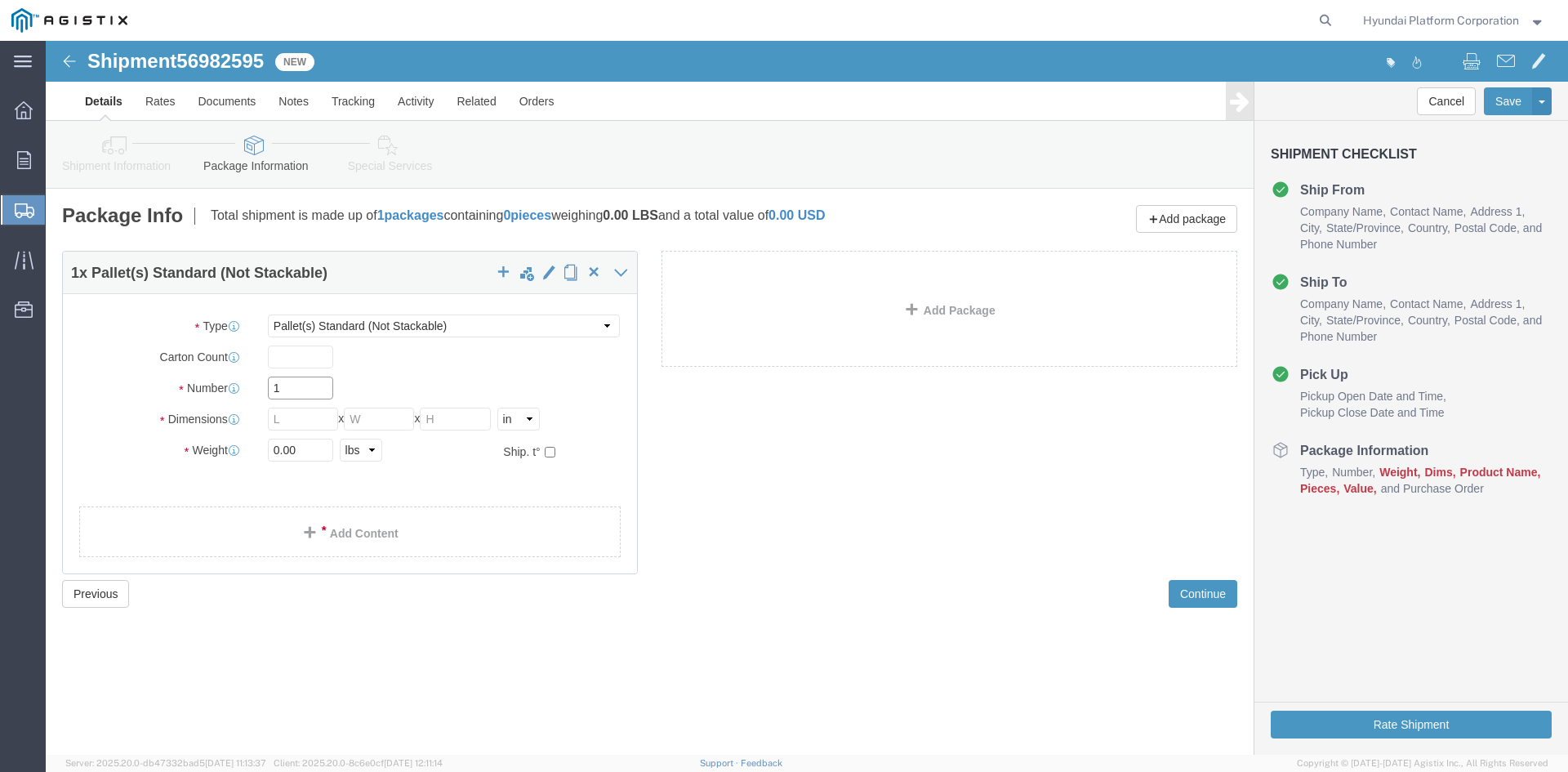
click input "1"
type input "54"
drag, startPoint x: 250, startPoint y: 372, endPoint x: 1320, endPoint y: 388, distance: 1070.1
click input "text"
type input "30.5"
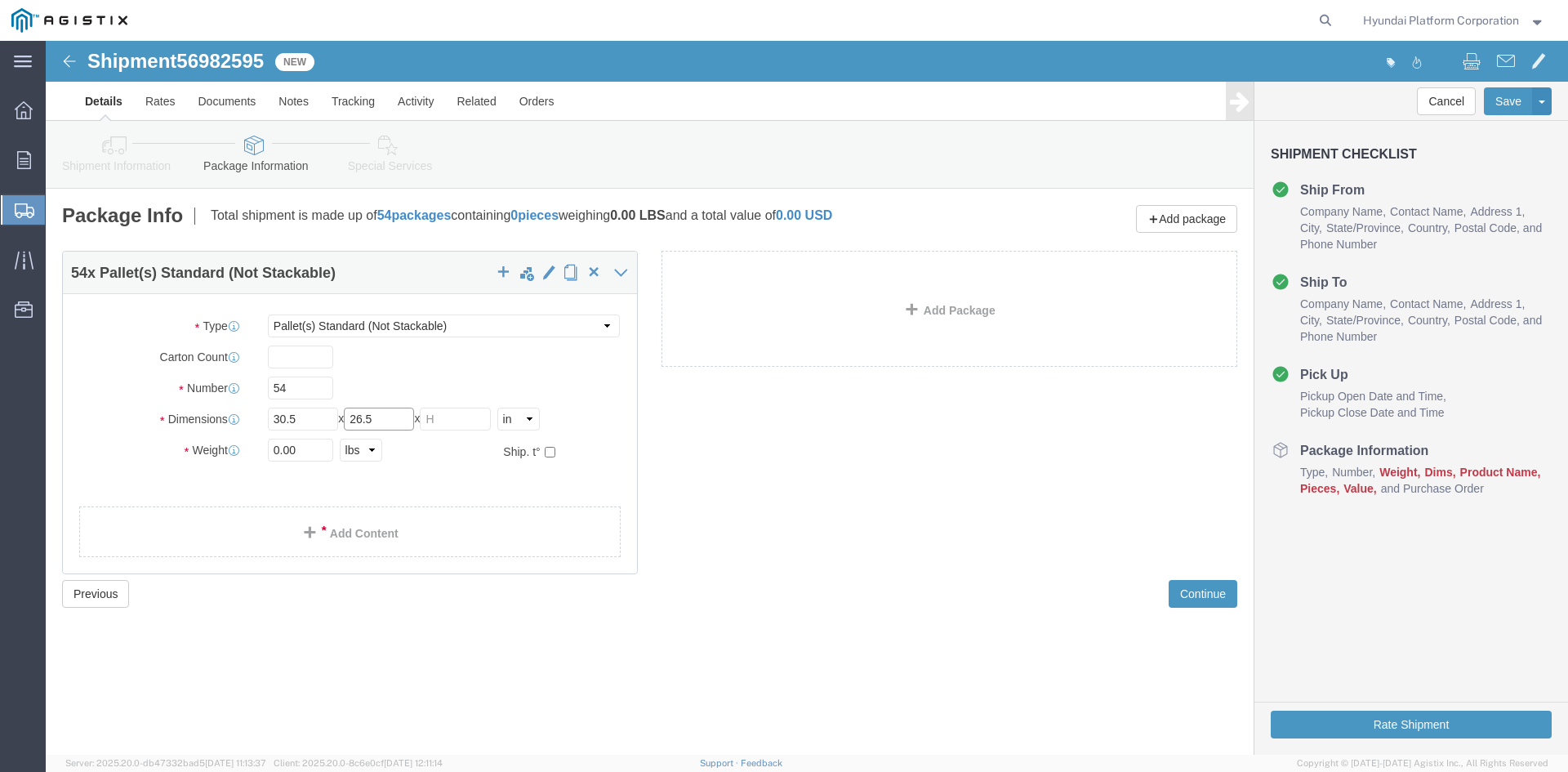
type input "26.5"
type input "49"
click input "0.00"
type input "38718"
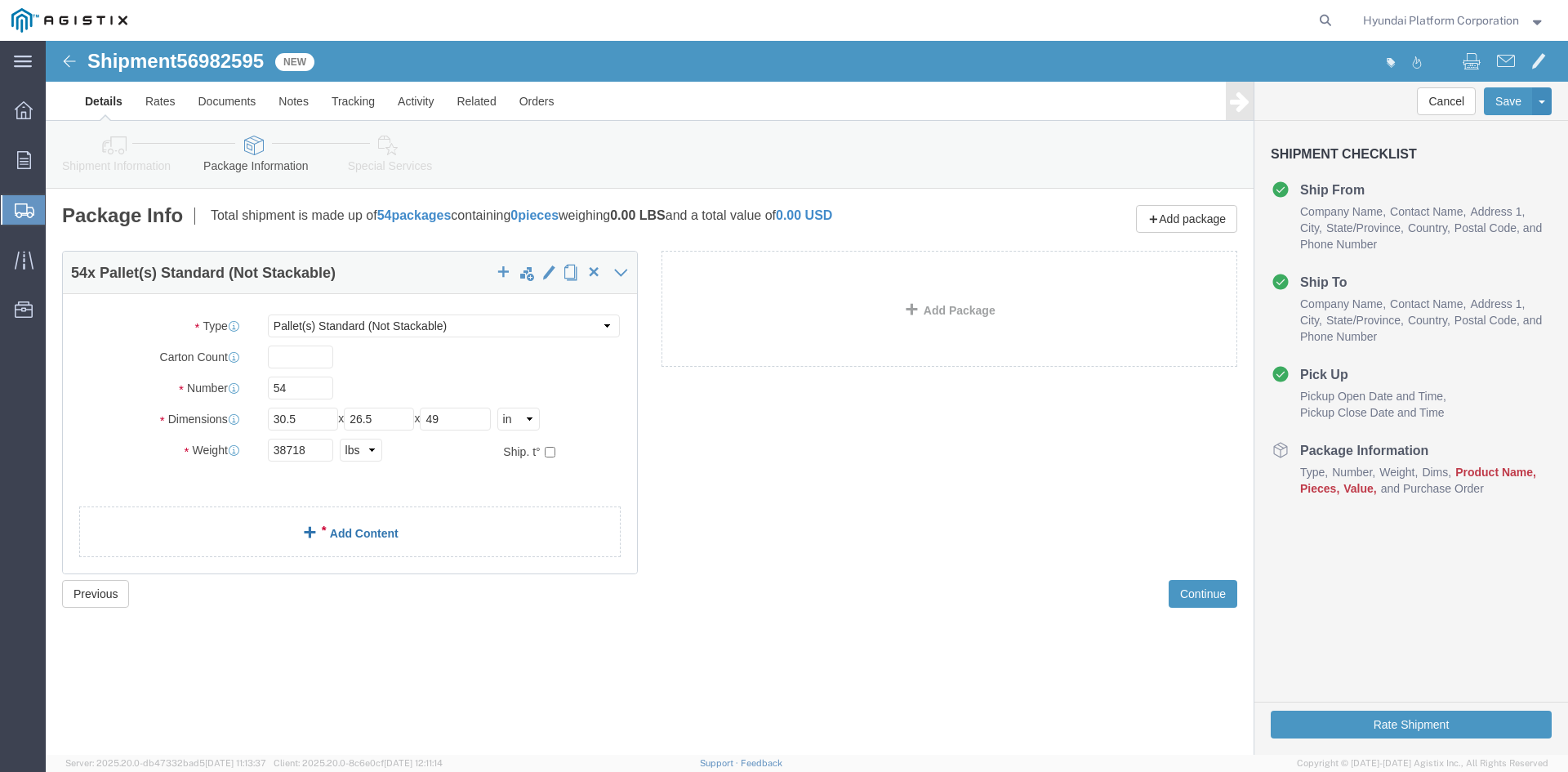
click link "Add Content"
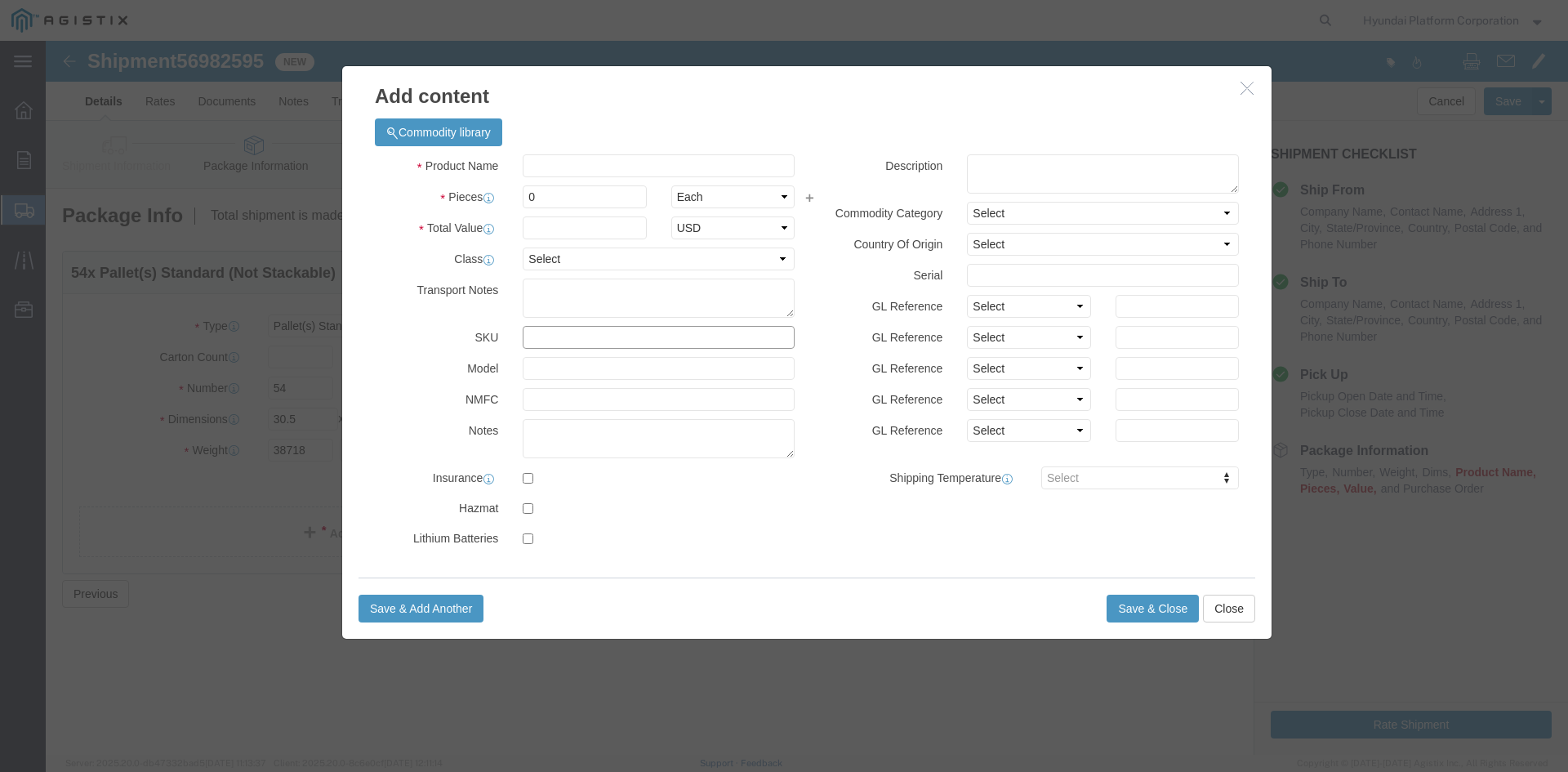
click input "text"
type input "M260138"
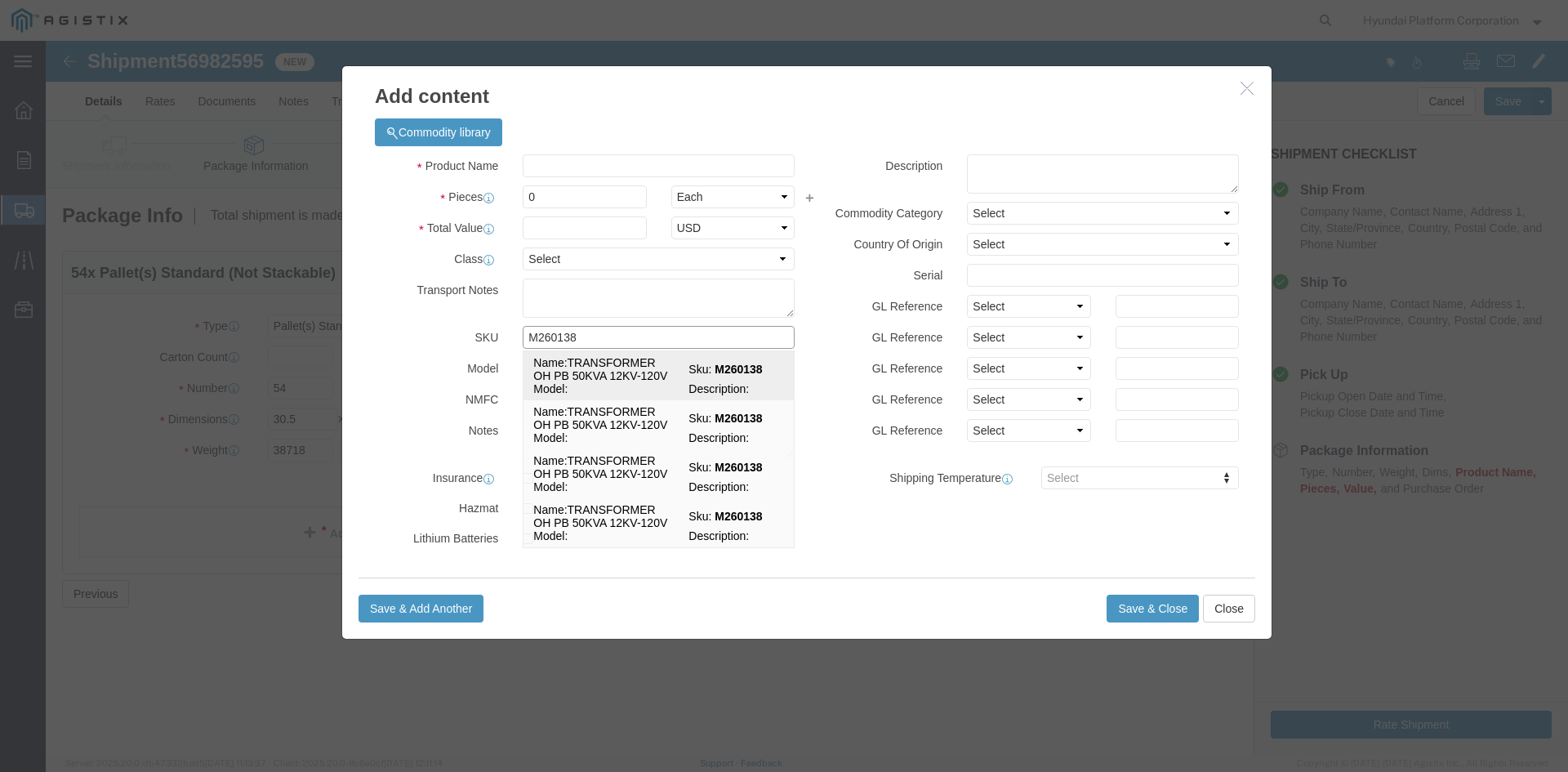
click td "Model:"
select select
select select "USD"
type input "TRANSFORMER OH PB 50KVA 12KV-120V"
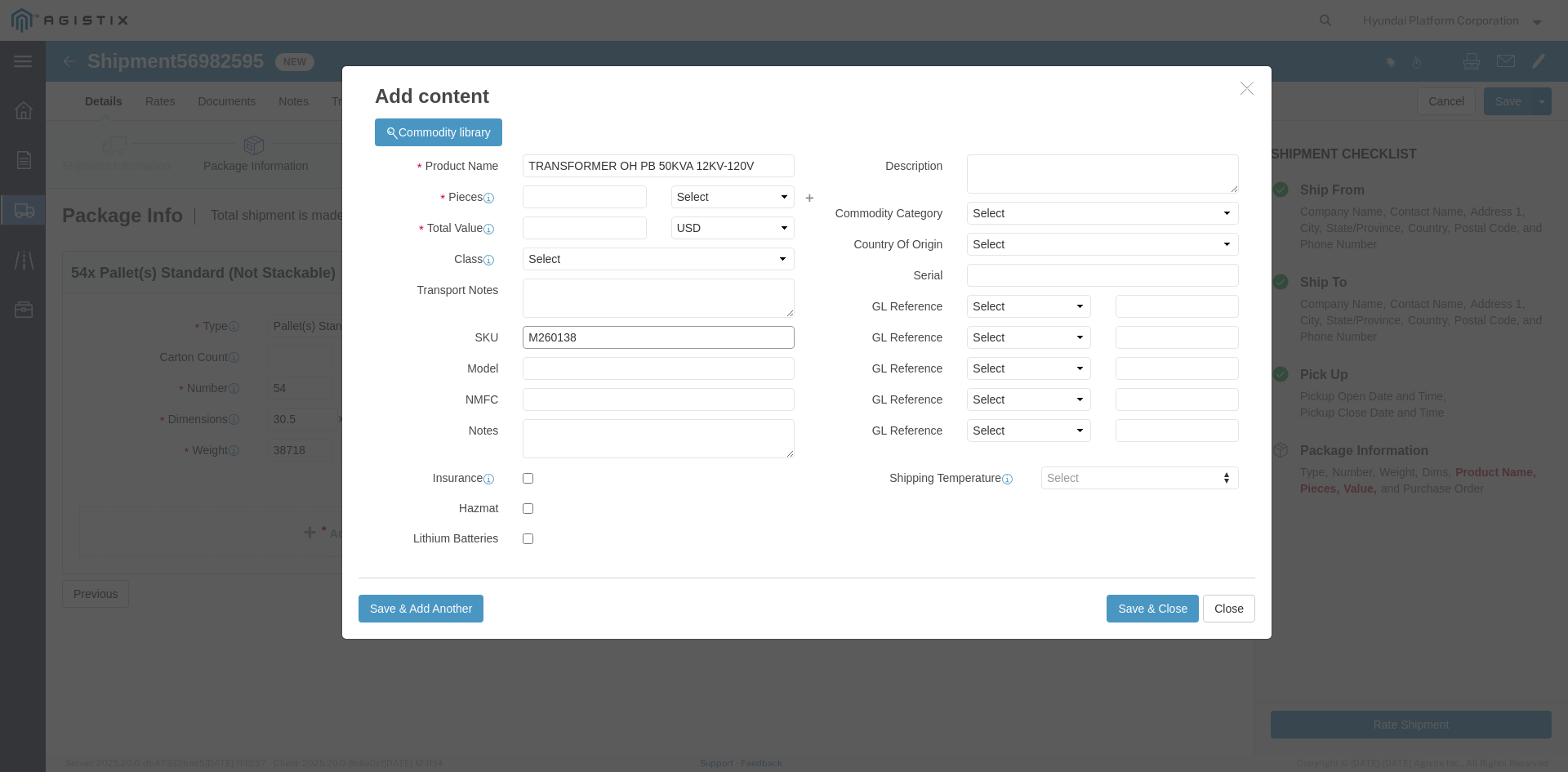
type input "M260138"
click select "Select Bag Barrels 100Board Feet Bottle Box Blister Pack Carats Can Capsule Car…"
select select "EA"
click input "text"
type input "54"
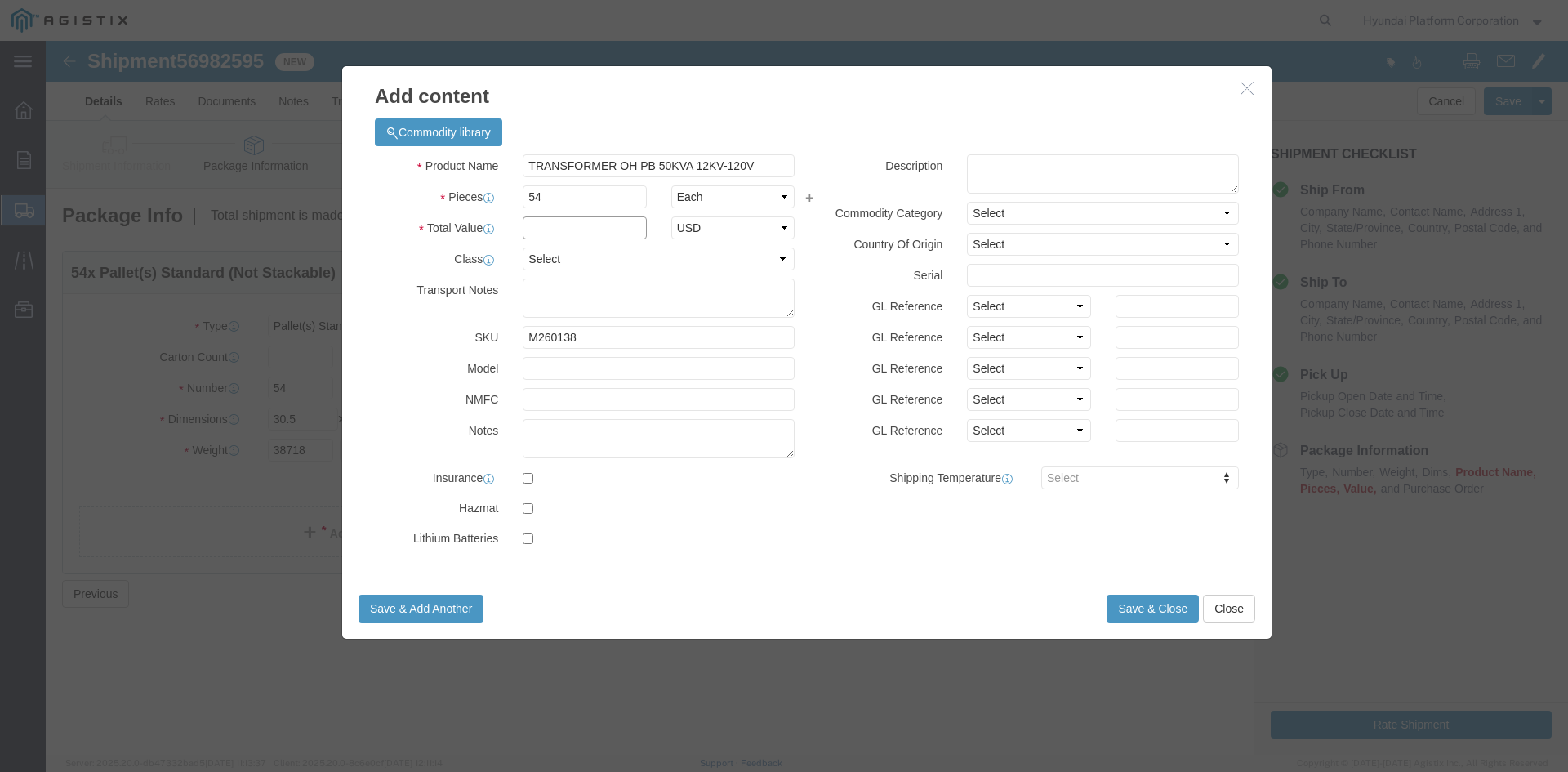
click input "text"
type input "1"
type input "149580"
click div "Commodity library"
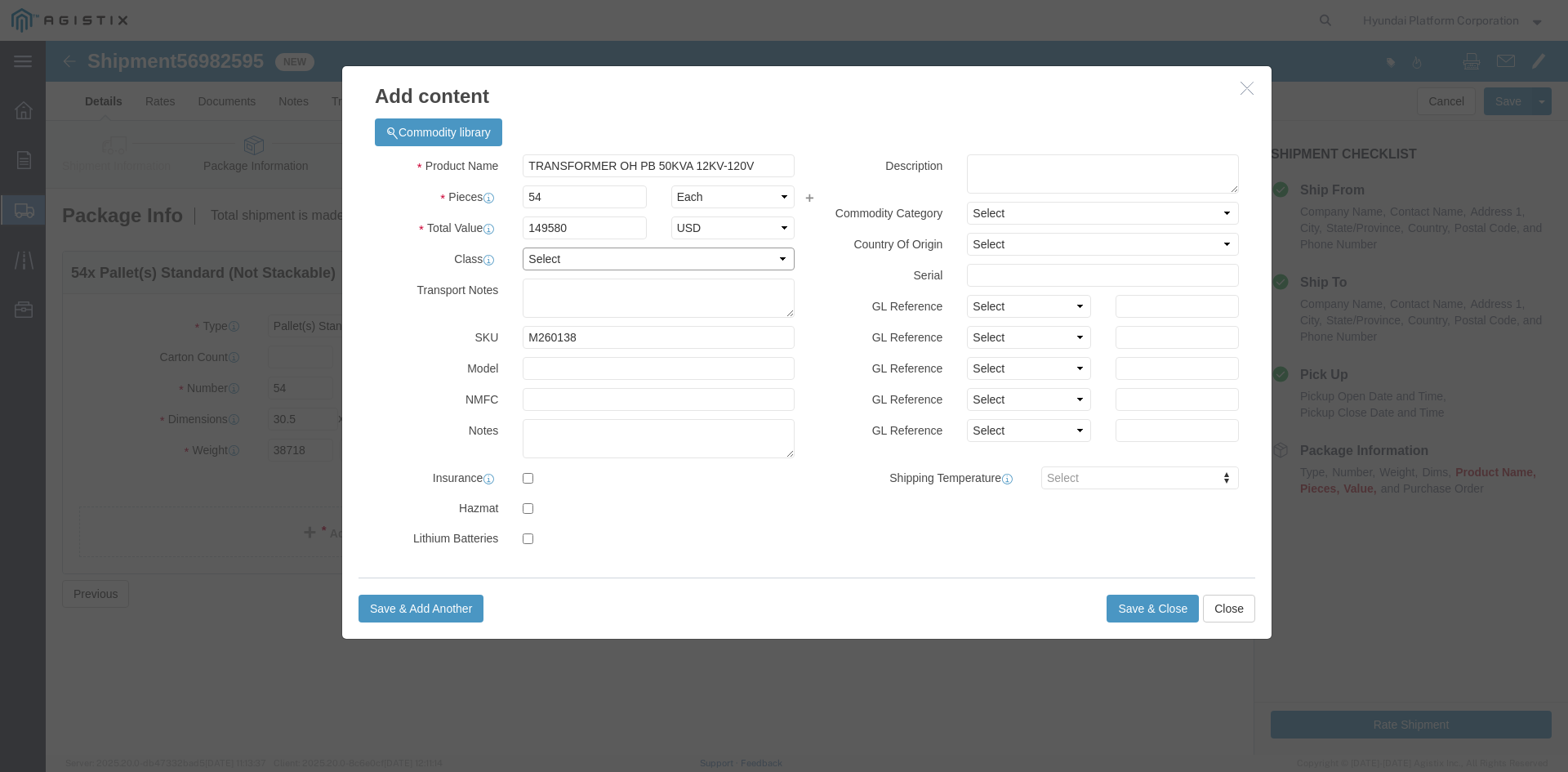
click select "Select 50 55 60 65 70 85 92.5 100 125 175 250 300 400"
select select "50"
click select "Select 50 55 60 65 70 85 92.5 100 125 175 250 300 400"
click button "Save & Close"
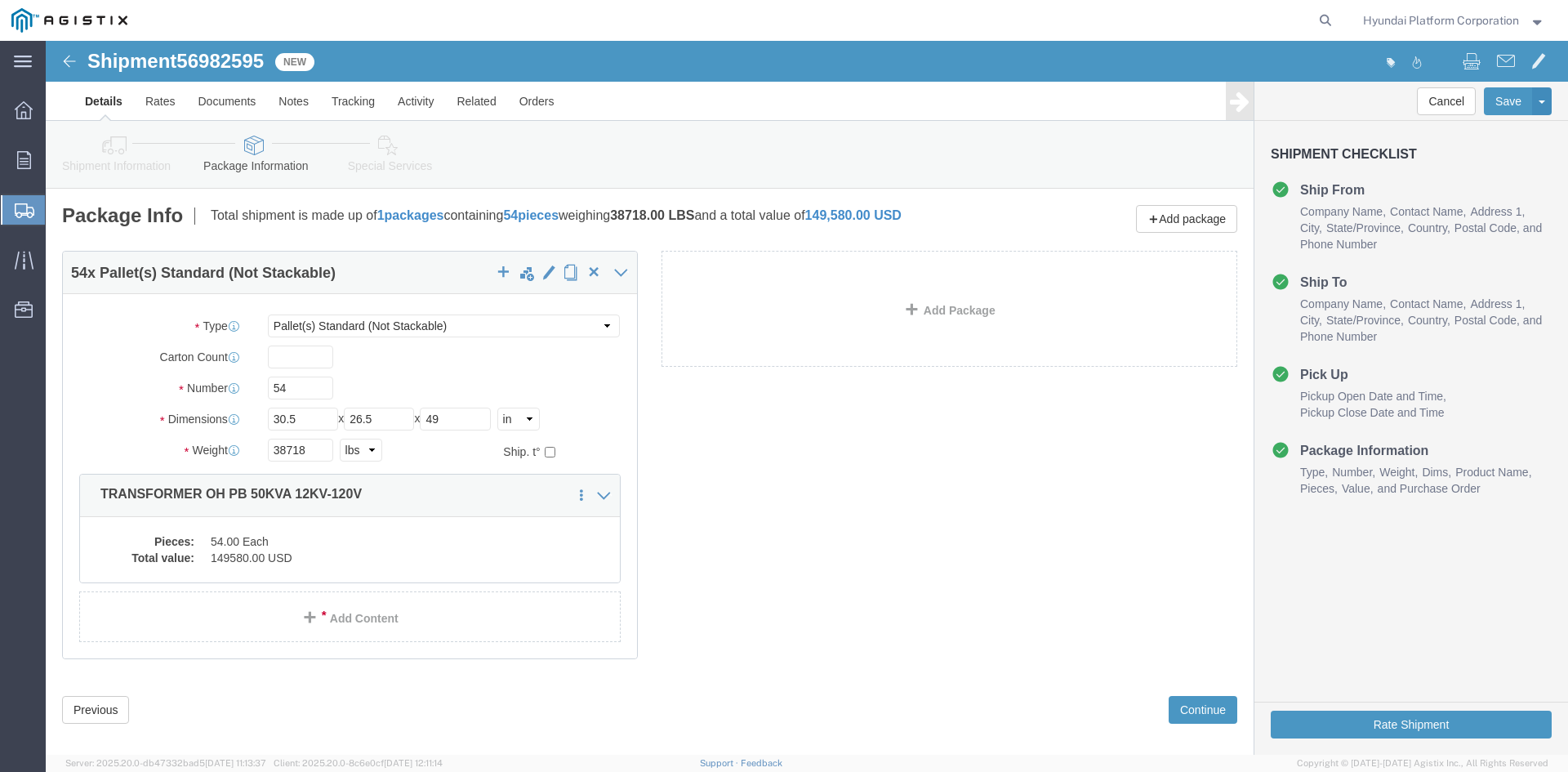
click link "Special Services"
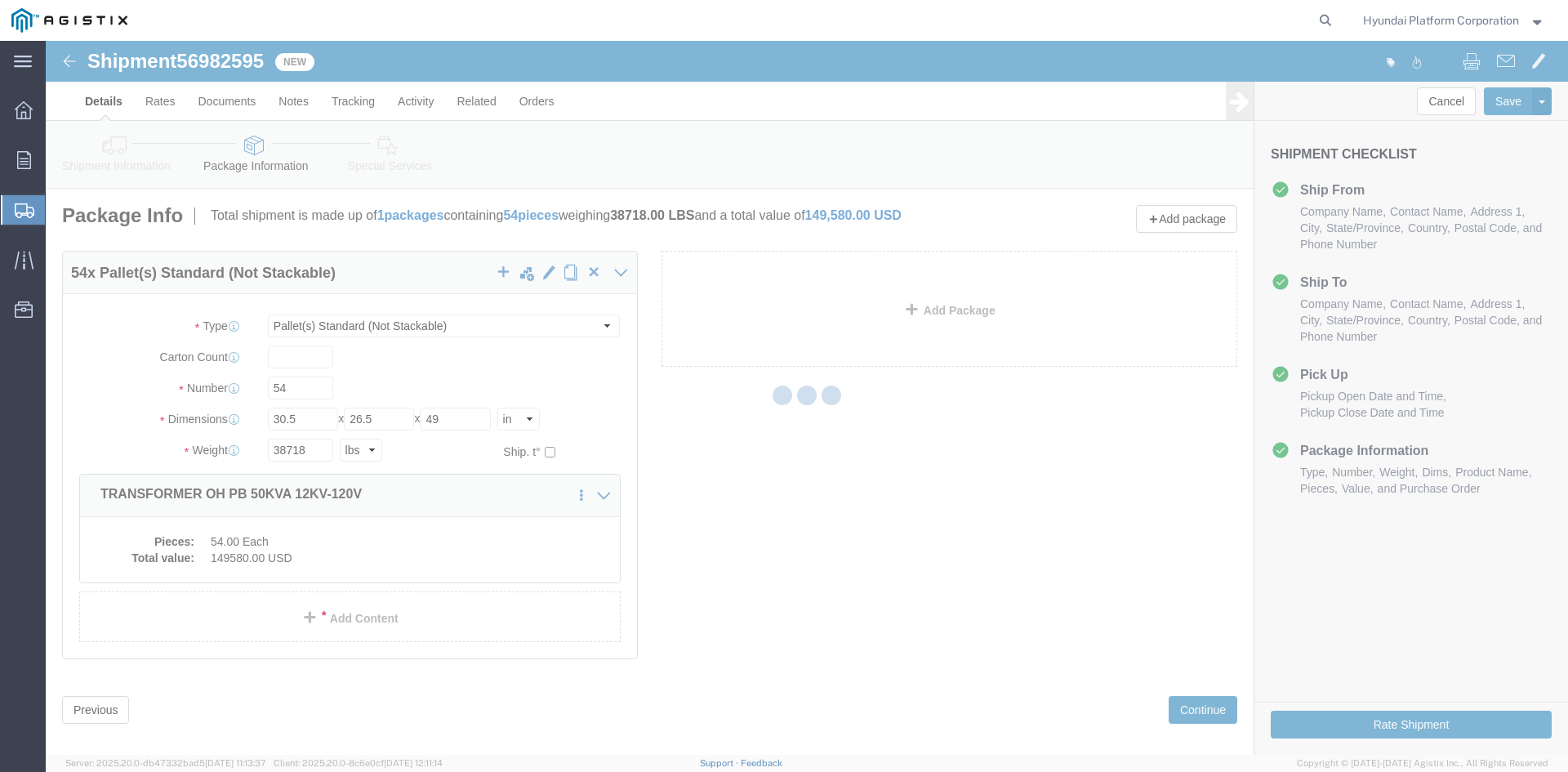
select select
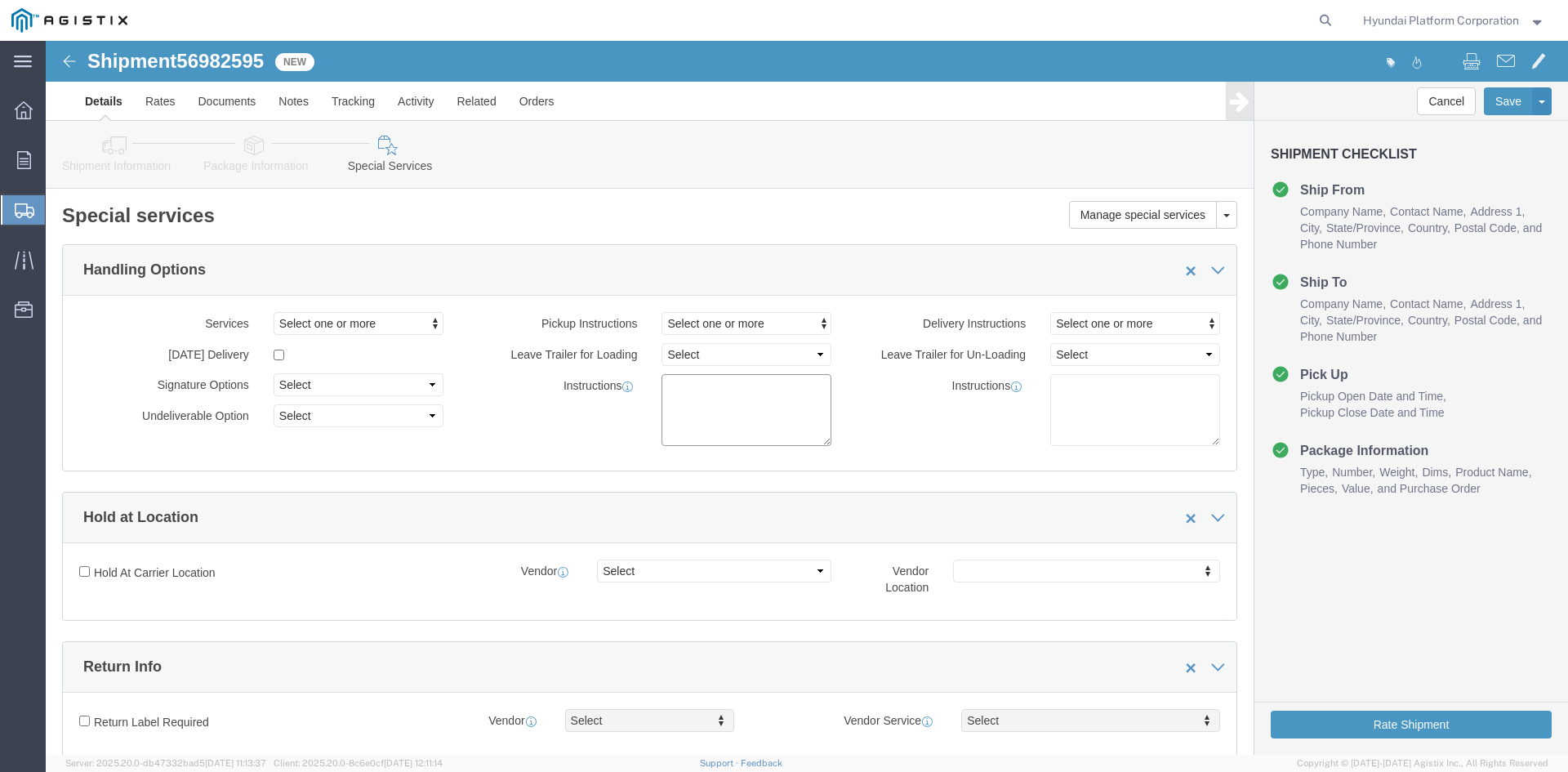
click textarea
paste textarea "*More than 20 straps needed *Corner Protector/guard needed *Please note that if…"
type textarea "*More than 20 straps needed *Corner Protector/guard needed *Please note that if…"
click button "Rate Shipment"
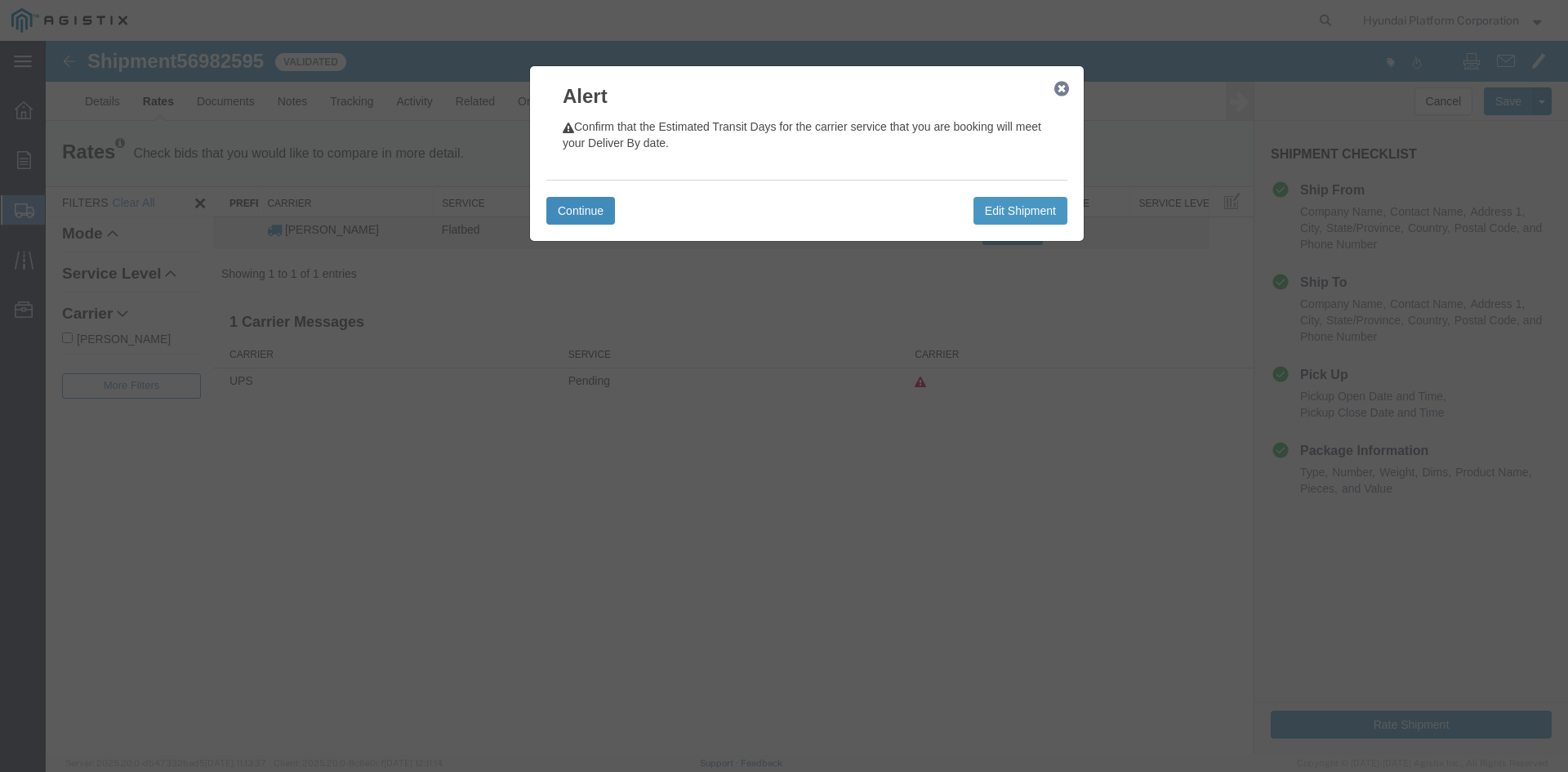
click at [590, 207] on button "Continue" at bounding box center [581, 210] width 69 height 28
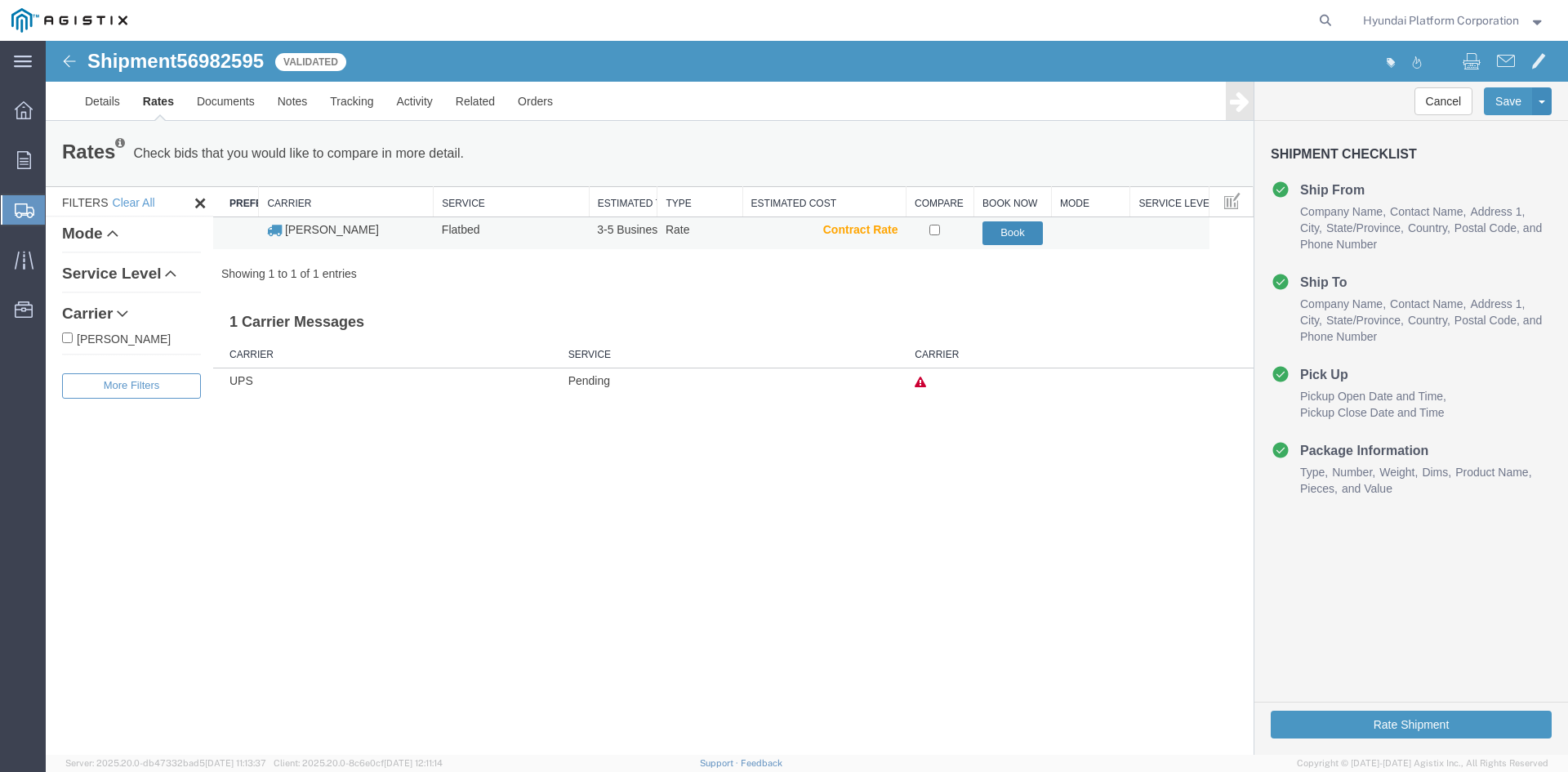
click at [1001, 234] on button "Book" at bounding box center [1014, 233] width 61 height 24
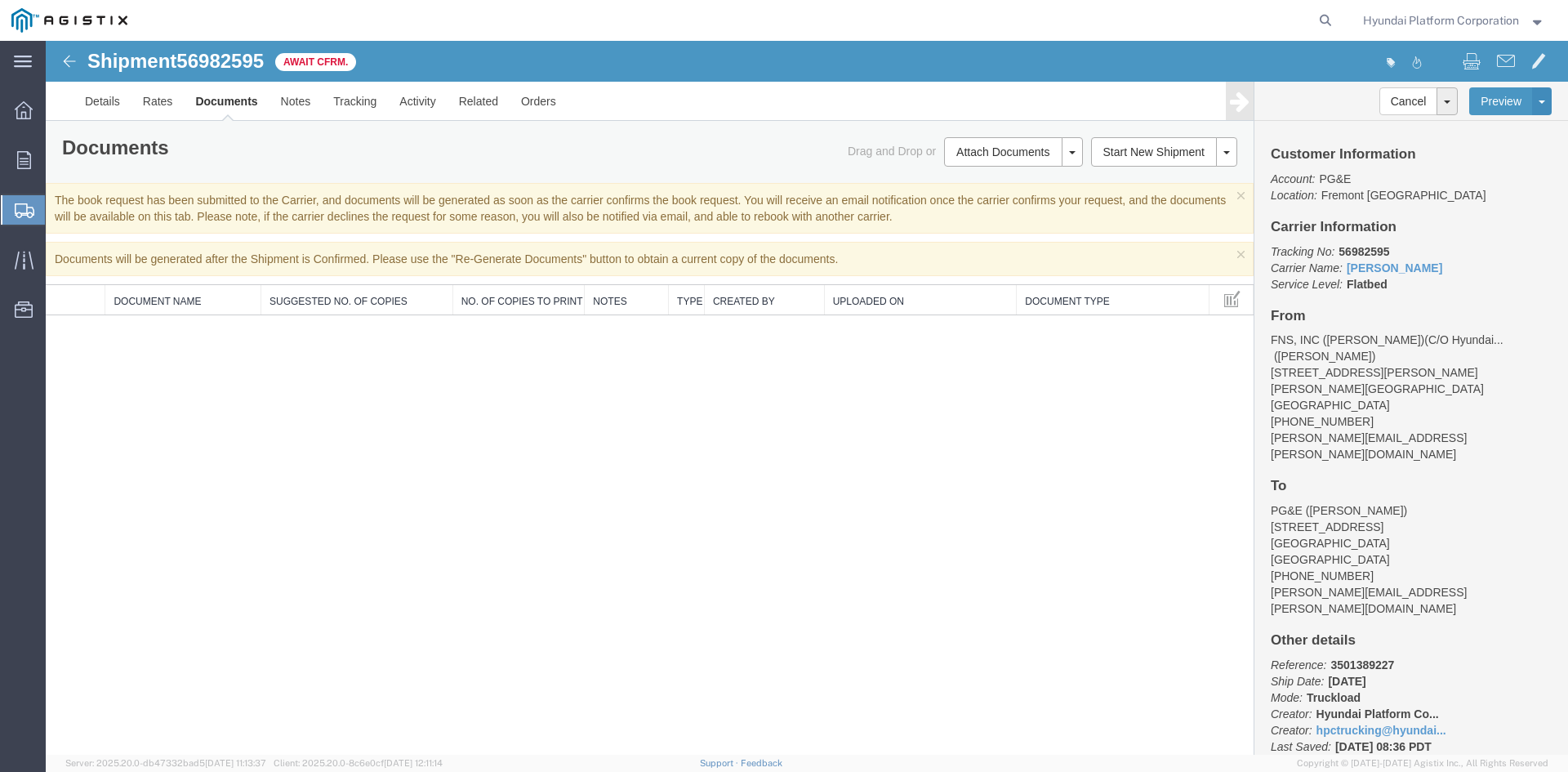
click at [0, 0] on span "Shipment Manager" at bounding box center [0, 0] width 0 height 0
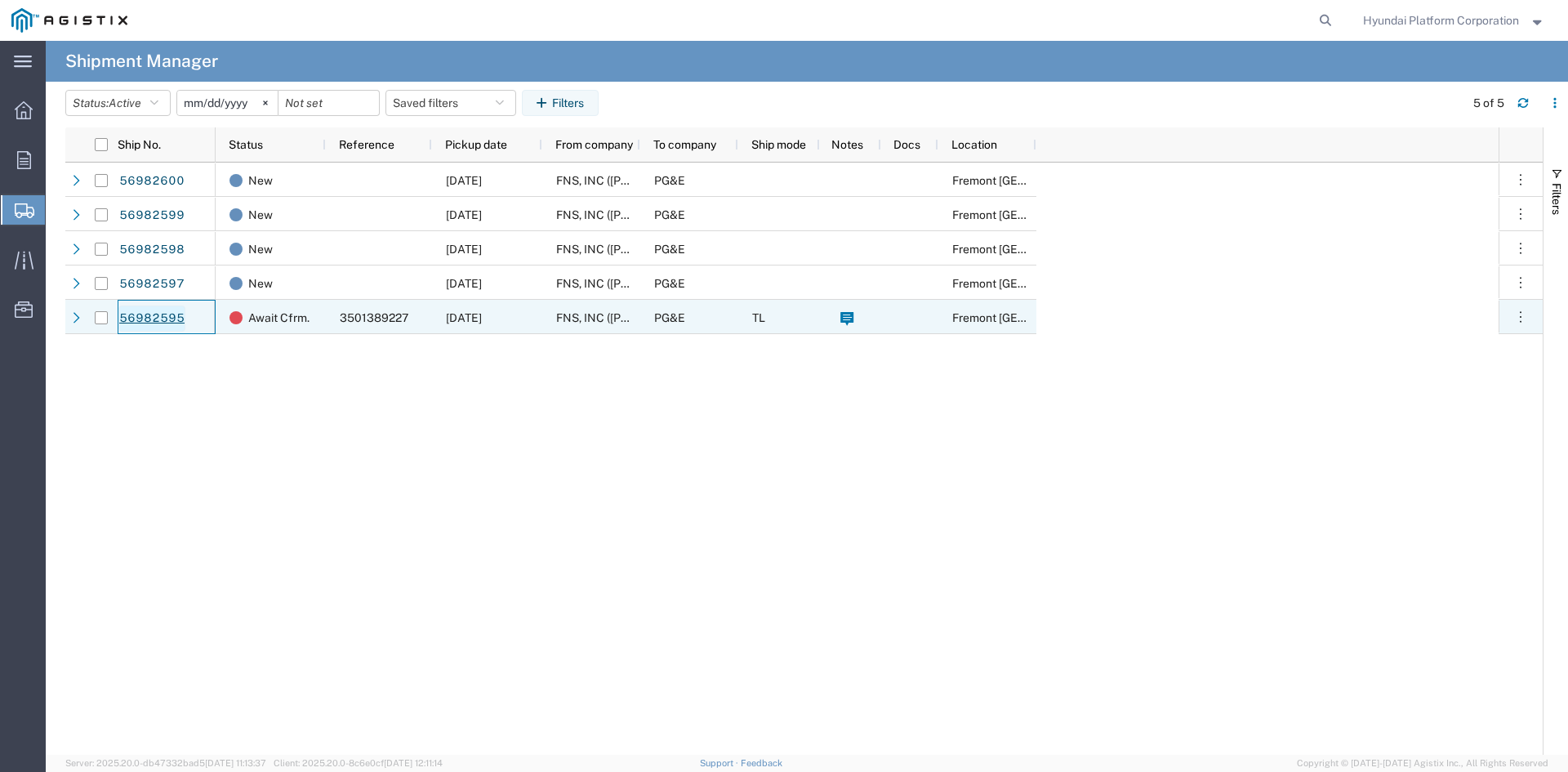
click at [152, 328] on link "56982595" at bounding box center [152, 319] width 67 height 26
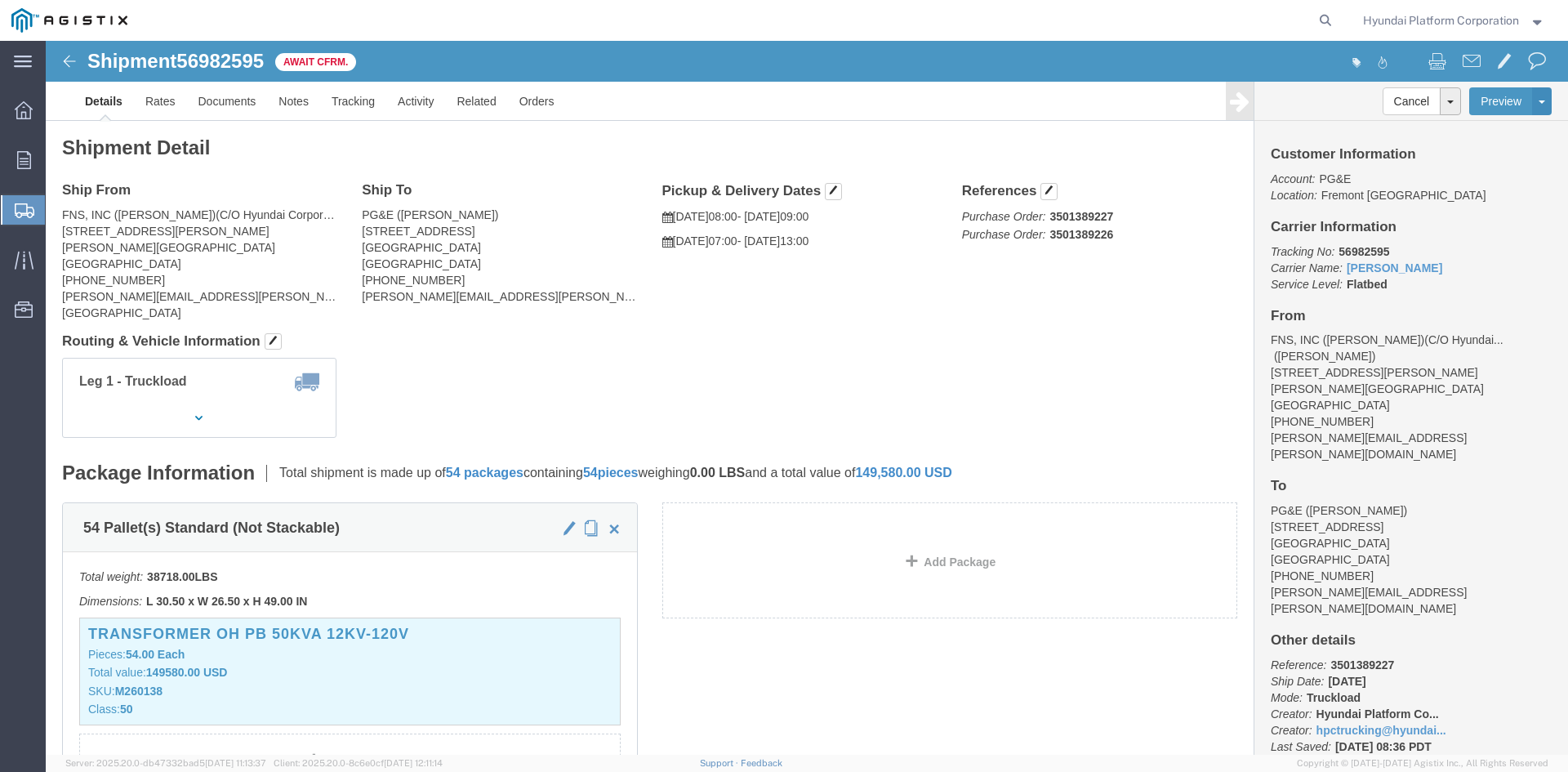
click span "56982595"
copy span "56982595"
click at [0, 0] on span "Shipment Manager" at bounding box center [0, 0] width 0 height 0
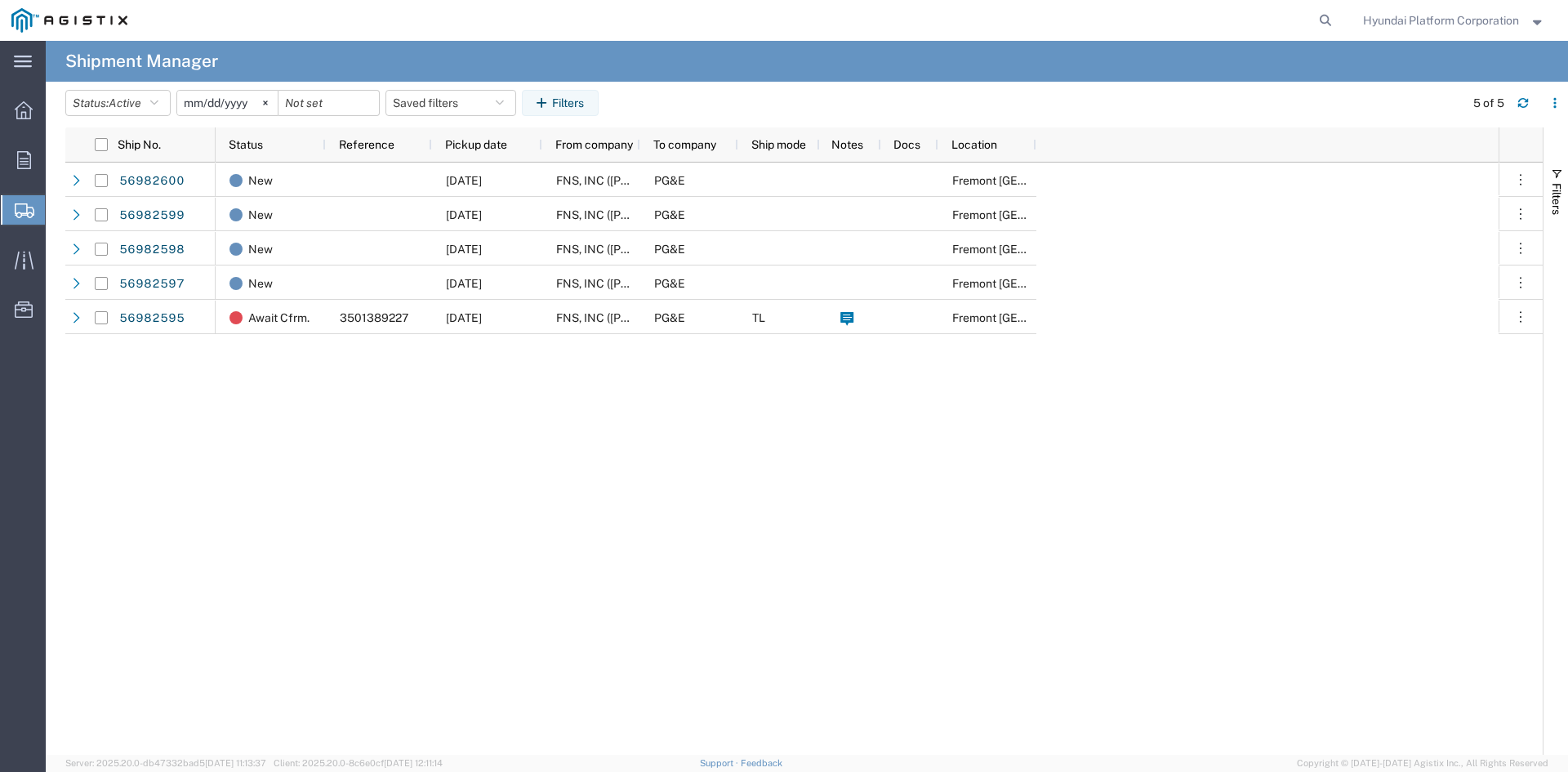
click at [490, 463] on div "New [DATE] FNS, INC ([PERSON_NAME])(C/O Hyundai Corporation) PG&E [GEOGRAPHIC_D…" at bounding box center [857, 458] width 1284 height 592
click at [383, 423] on div "New [DATE] FNS, INC ([PERSON_NAME])(C/O Hyundai Corporation) PG&E [GEOGRAPHIC_D…" at bounding box center [857, 458] width 1284 height 592
click at [423, 475] on div "New [DATE] FNS, INC ([PERSON_NAME])(C/O Hyundai Corporation) PG&E [GEOGRAPHIC_D…" at bounding box center [857, 458] width 1284 height 592
